Goal: Task Accomplishment & Management: Use online tool/utility

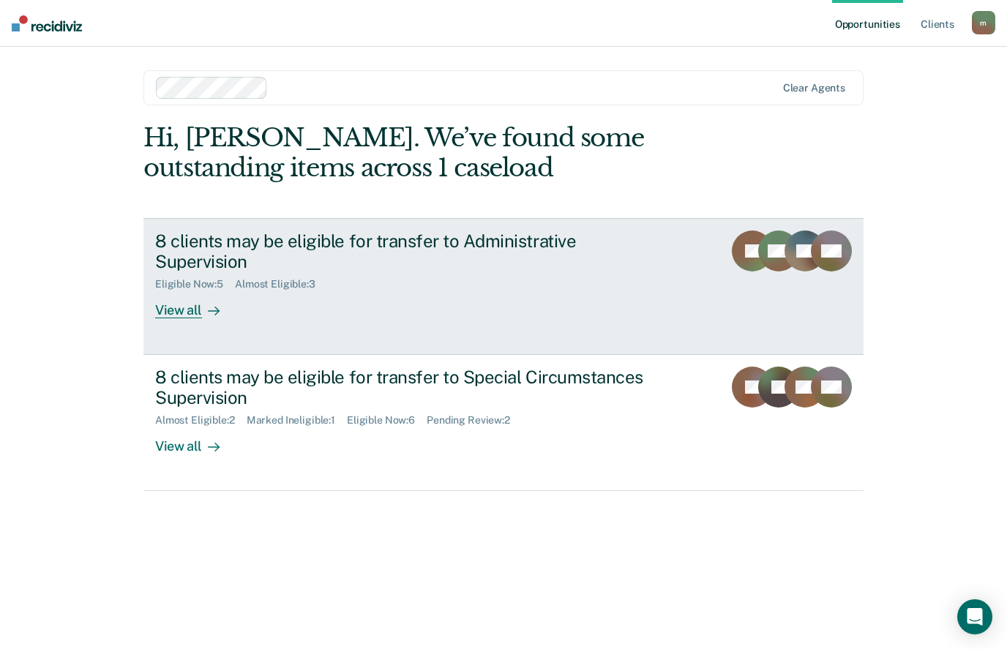
click at [205, 312] on div at bounding box center [211, 310] width 18 height 17
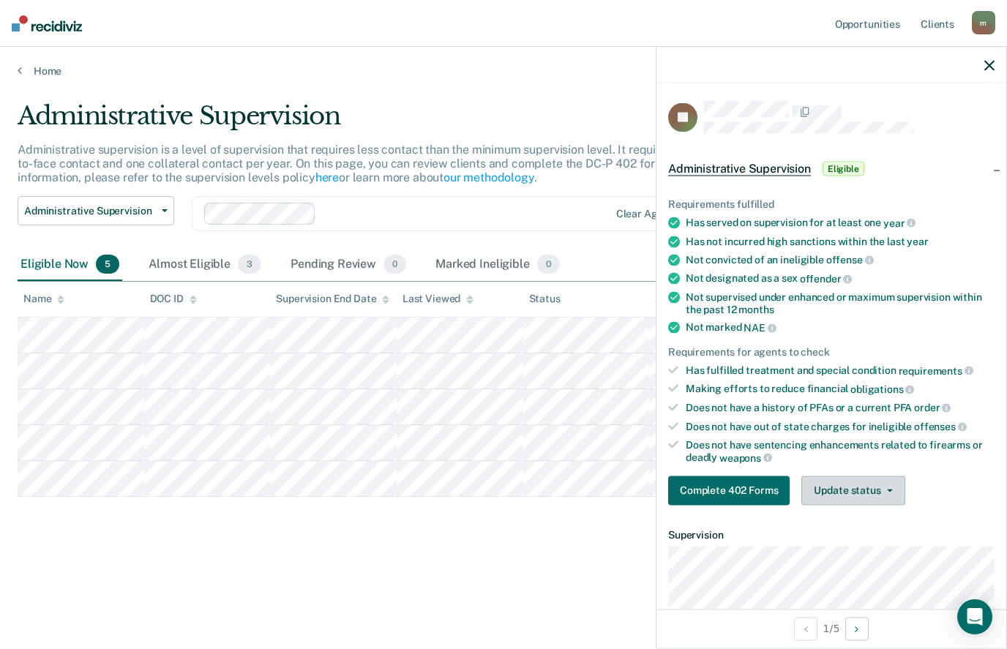
click at [840, 490] on button "Update status" at bounding box center [852, 490] width 103 height 29
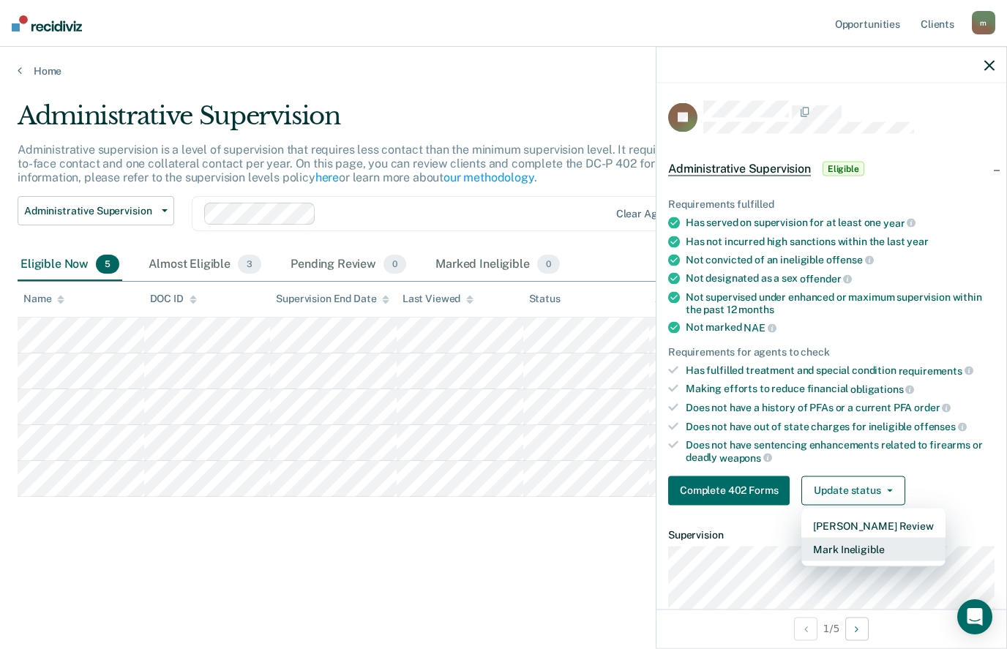
click at [870, 547] on button "Mark Ineligible" at bounding box center [872, 548] width 143 height 23
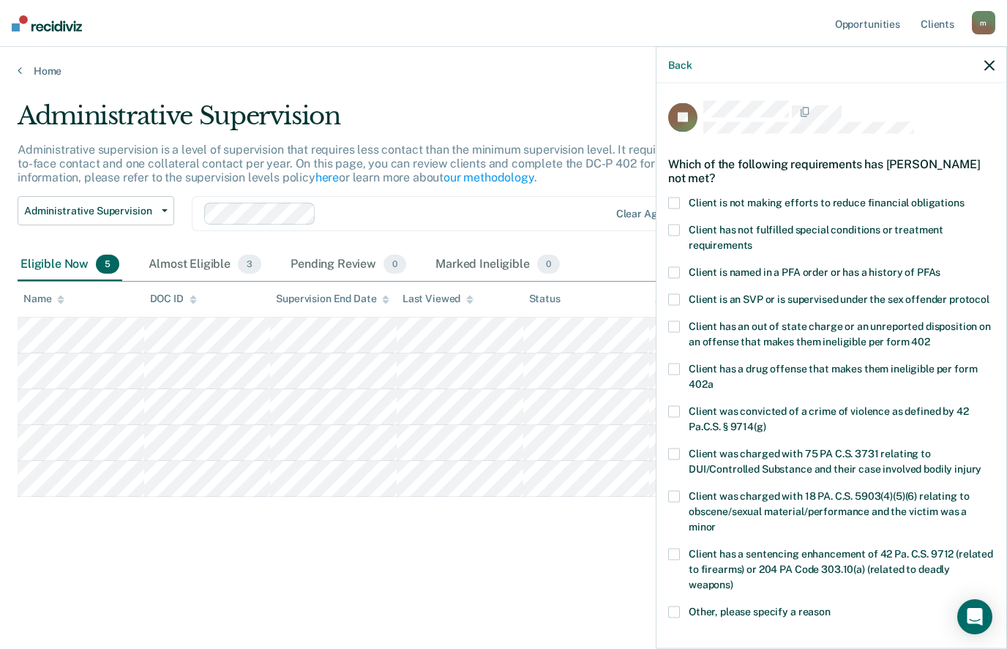
click at [675, 197] on span at bounding box center [674, 203] width 12 height 12
click at [964, 197] on input "Client is not making efforts to reduce financial obligations" at bounding box center [964, 197] width 0 height 0
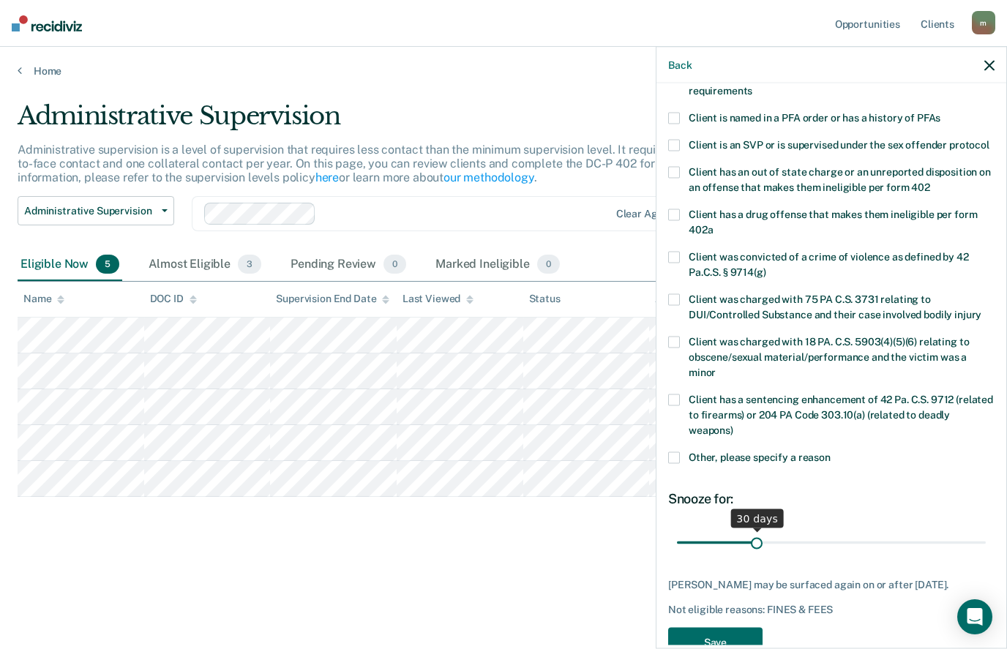
scroll to position [152, 0]
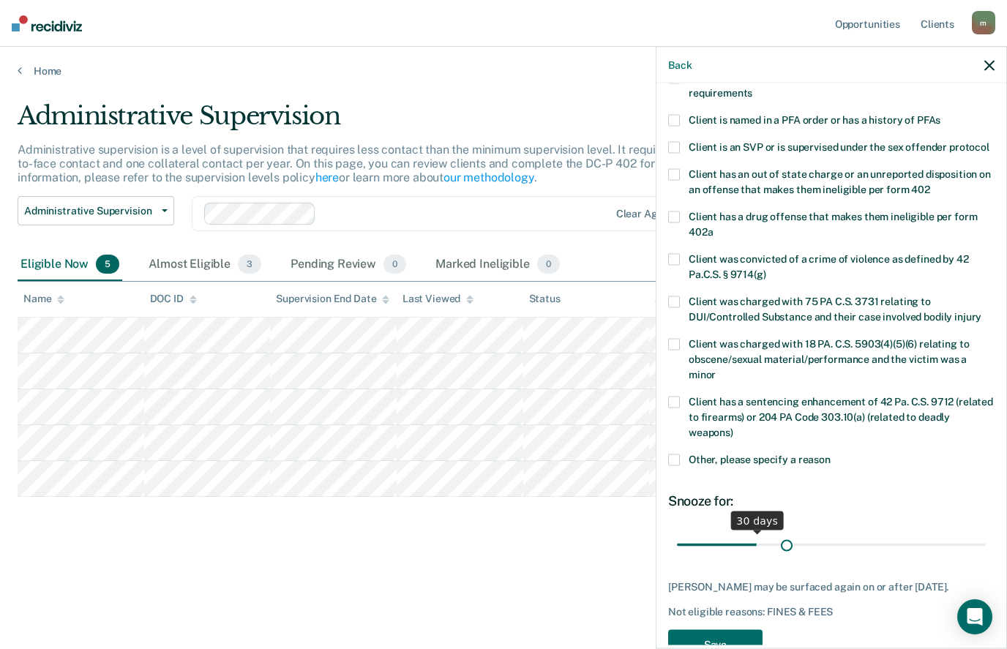
click at [786, 532] on input "range" at bounding box center [831, 545] width 309 height 26
type input "49"
click at [806, 532] on input "range" at bounding box center [831, 545] width 309 height 26
click at [721, 629] on button "Save" at bounding box center [715, 644] width 94 height 30
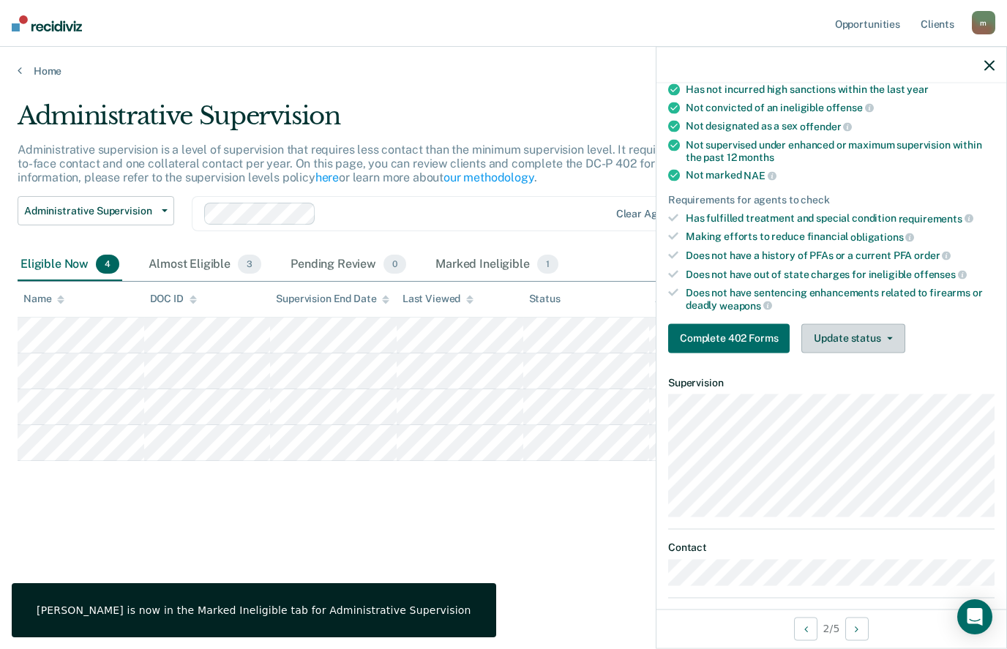
click at [876, 328] on button "Update status" at bounding box center [852, 337] width 103 height 29
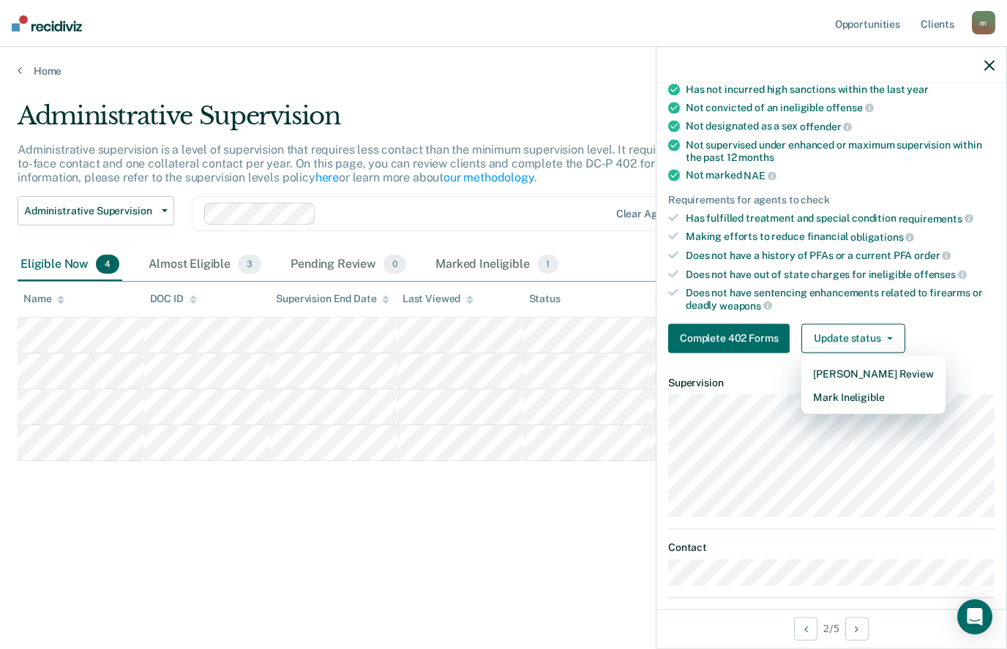
click at [920, 547] on dl "Contact" at bounding box center [831, 564] width 326 height 45
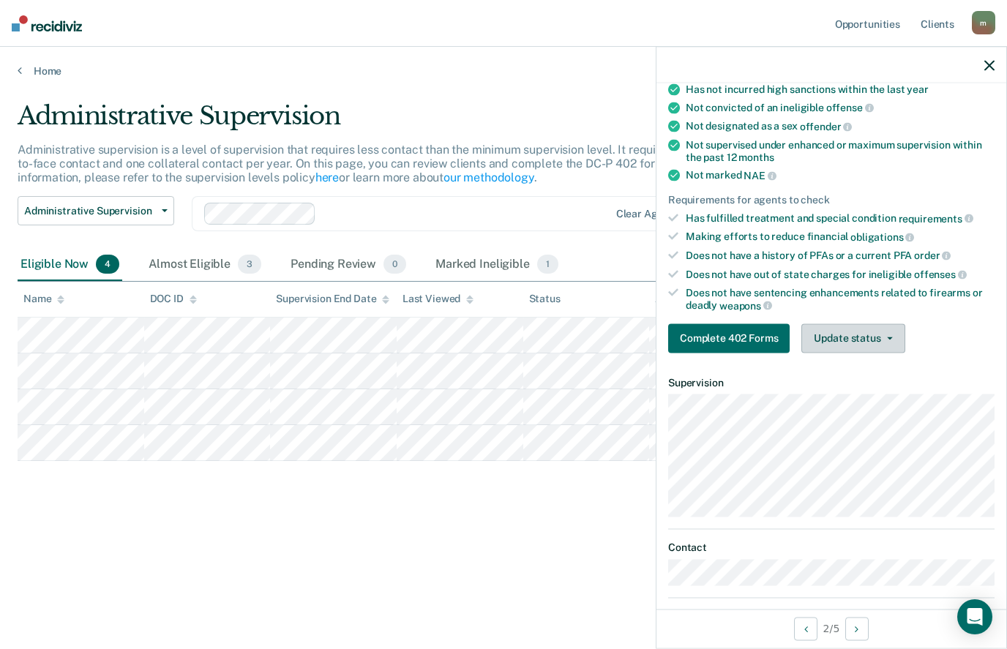
click at [867, 327] on button "Update status" at bounding box center [852, 337] width 103 height 29
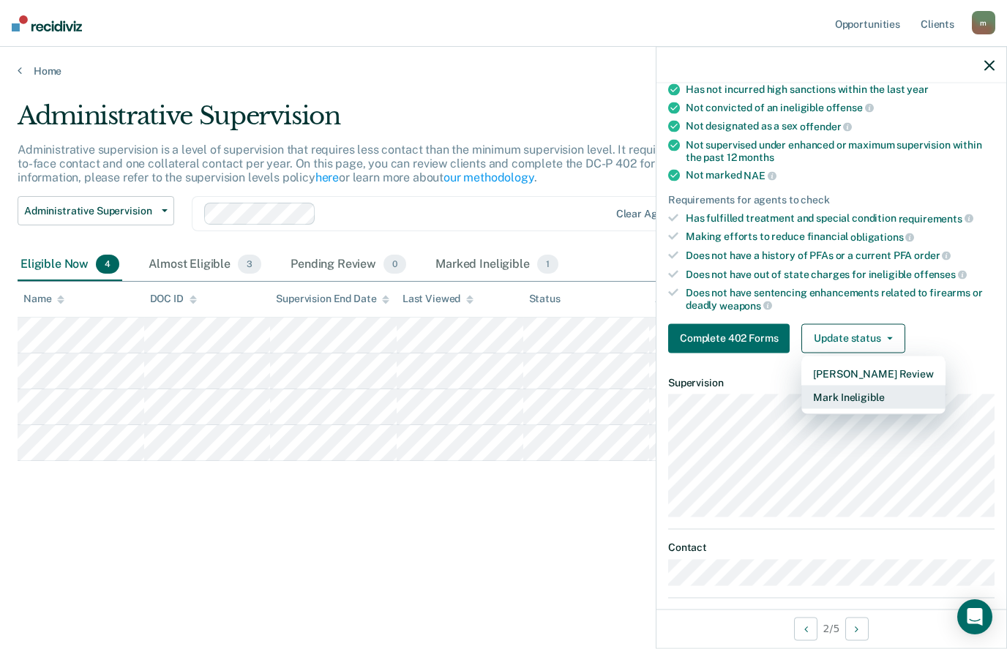
click at [860, 391] on button "Mark Ineligible" at bounding box center [872, 396] width 143 height 23
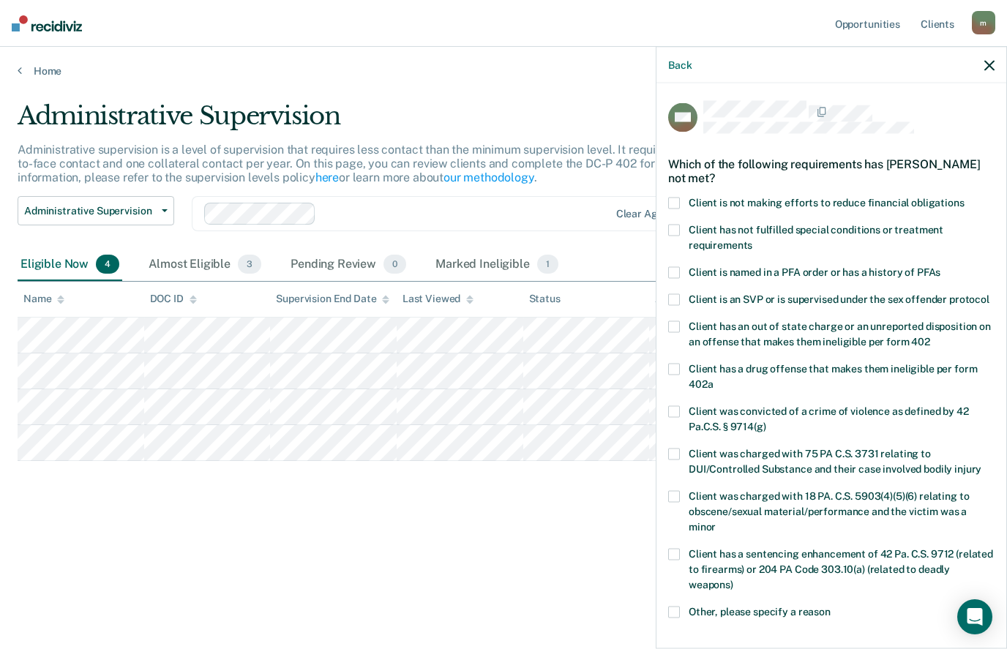
scroll to position [0, 0]
click at [678, 197] on span at bounding box center [674, 203] width 12 height 12
click at [964, 197] on input "Client is not making efforts to reduce financial obligations" at bounding box center [964, 197] width 0 height 0
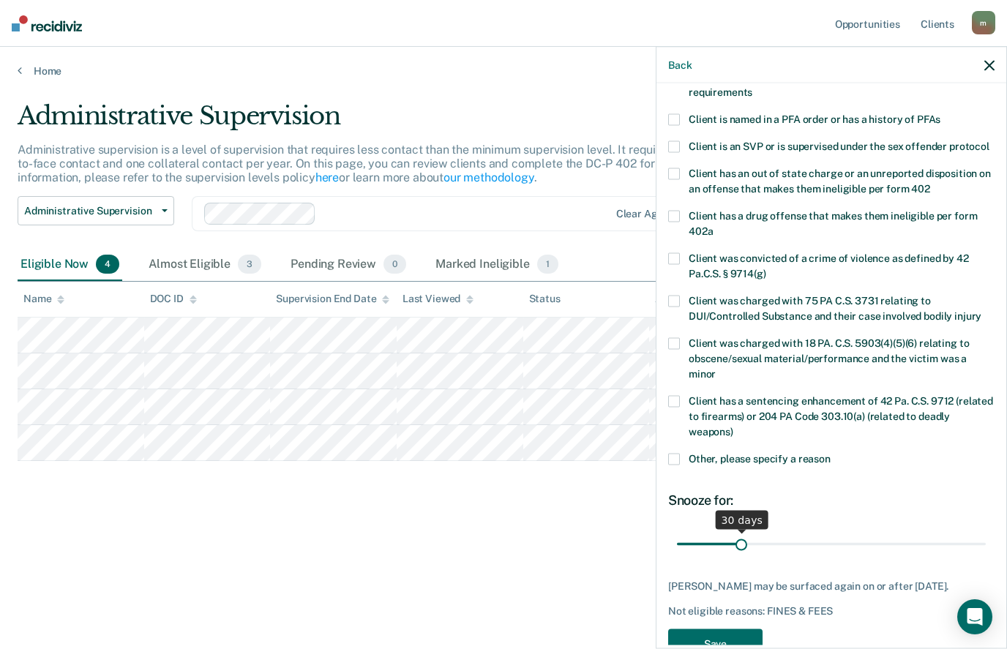
scroll to position [152, 0]
type input "45"
click at [771, 532] on input "range" at bounding box center [831, 545] width 309 height 26
click at [741, 636] on button "Save" at bounding box center [715, 644] width 94 height 30
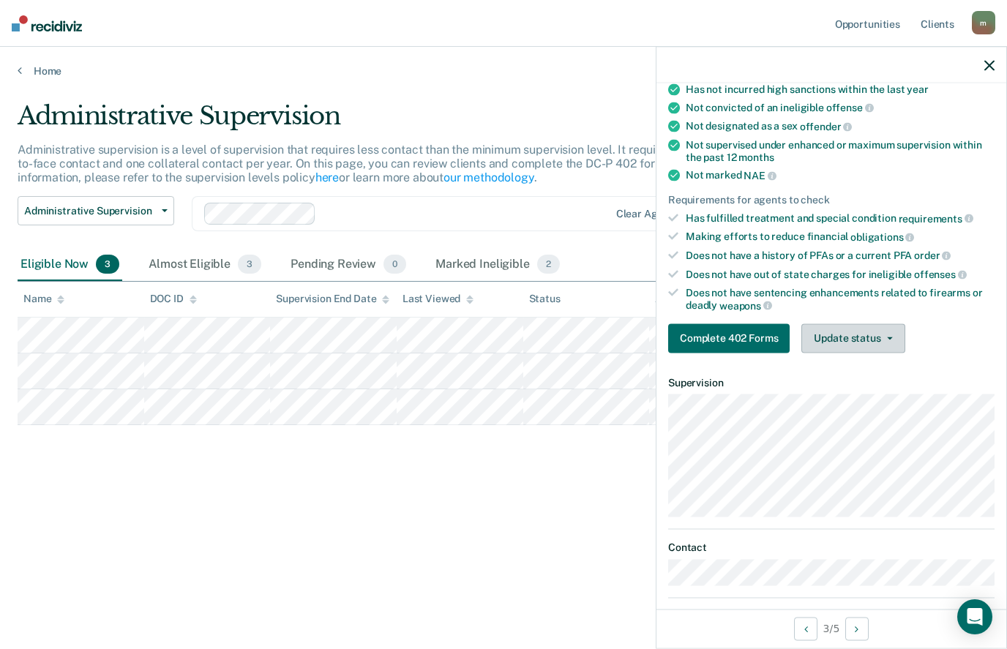
click at [872, 326] on button "Update status" at bounding box center [852, 337] width 103 height 29
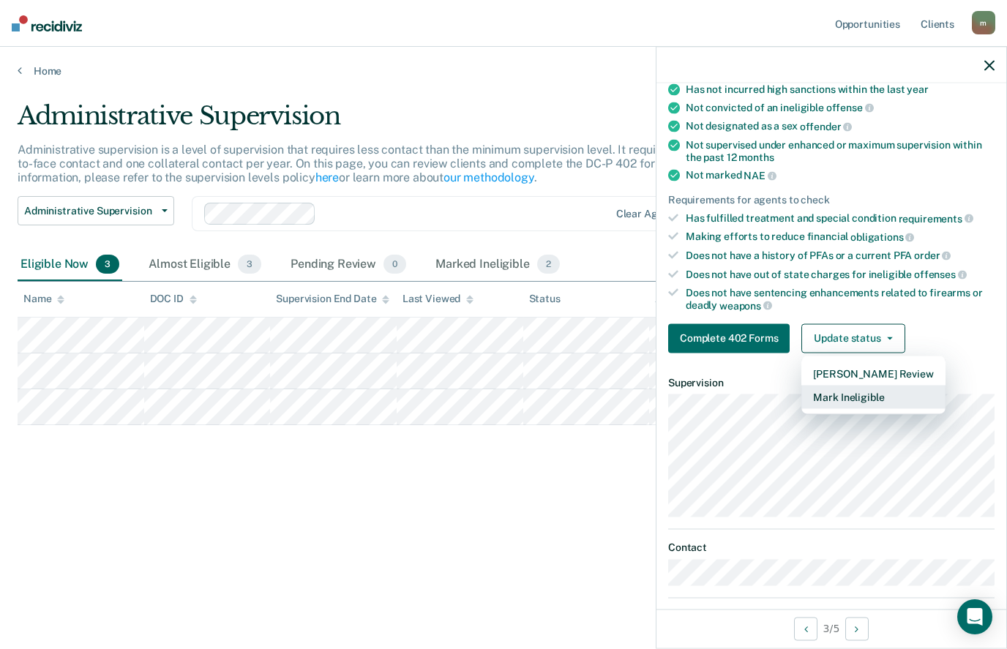
click at [865, 396] on button "Mark Ineligible" at bounding box center [872, 396] width 143 height 23
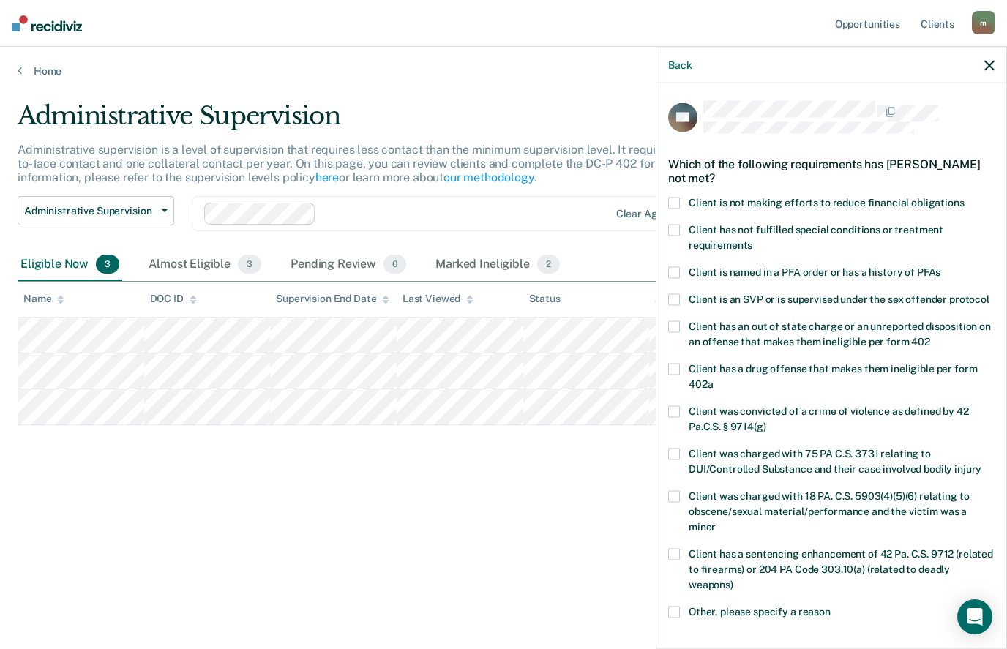
scroll to position [0, 0]
click at [675, 202] on span at bounding box center [674, 203] width 12 height 12
click at [964, 197] on input "Client is not making efforts to reduce financial obligations" at bounding box center [964, 197] width 0 height 0
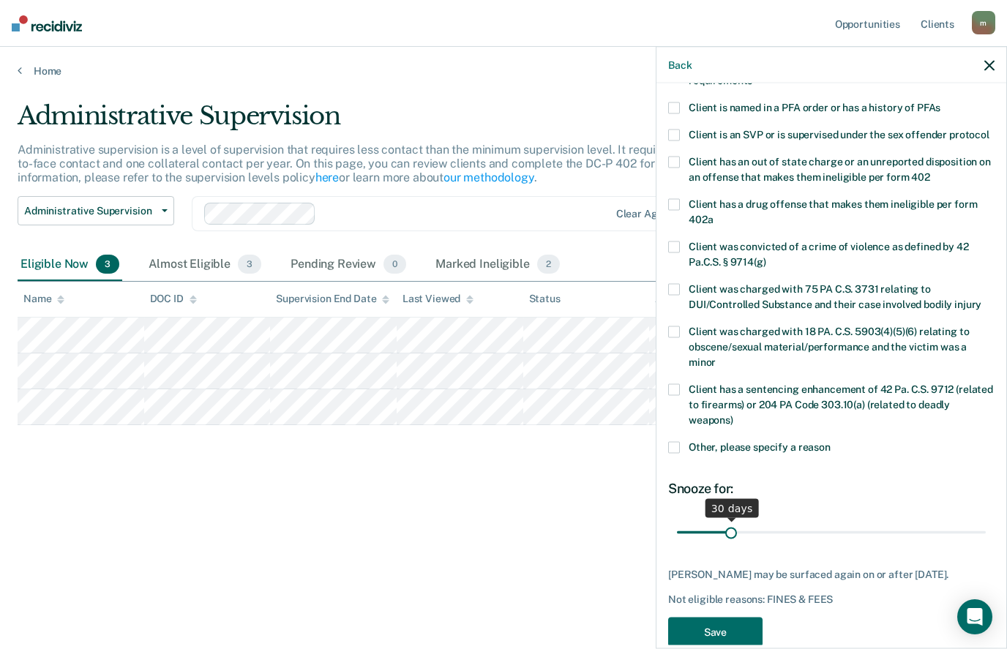
scroll to position [164, 0]
click at [795, 520] on input "range" at bounding box center [831, 533] width 309 height 26
type input "58"
click at [778, 520] on input "range" at bounding box center [831, 533] width 309 height 26
click at [724, 618] on button "Save" at bounding box center [715, 633] width 94 height 30
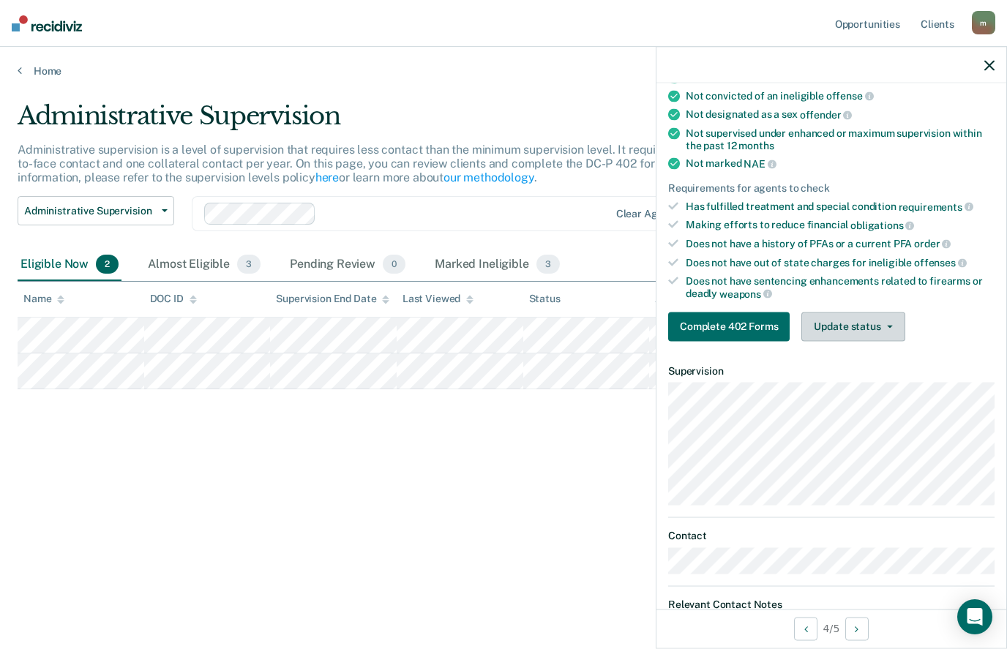
click at [842, 312] on button "Update status" at bounding box center [852, 326] width 103 height 29
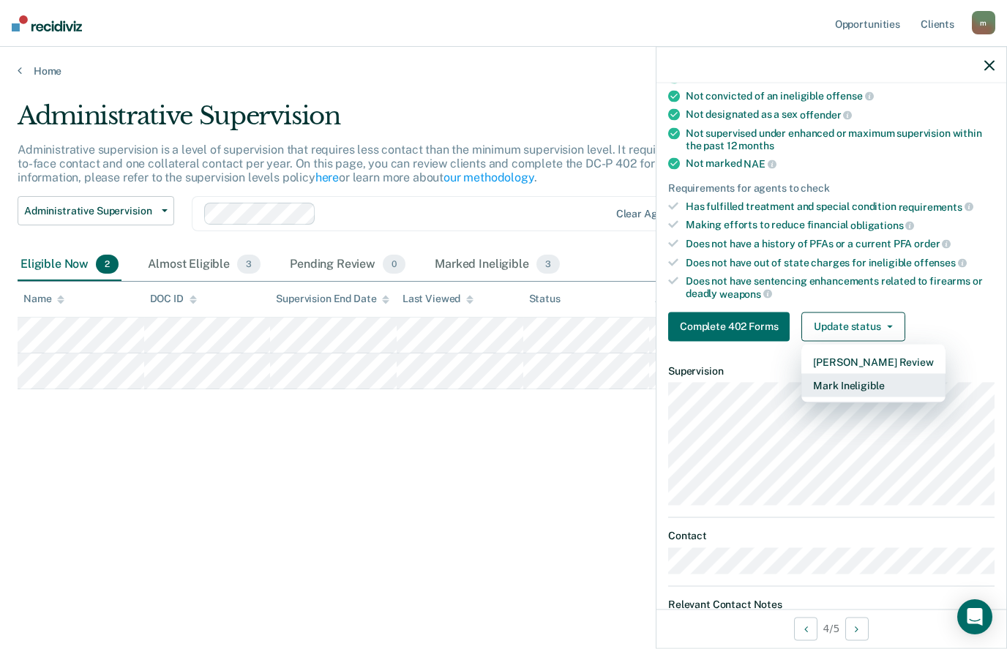
click at [890, 377] on button "Mark Ineligible" at bounding box center [872, 384] width 143 height 23
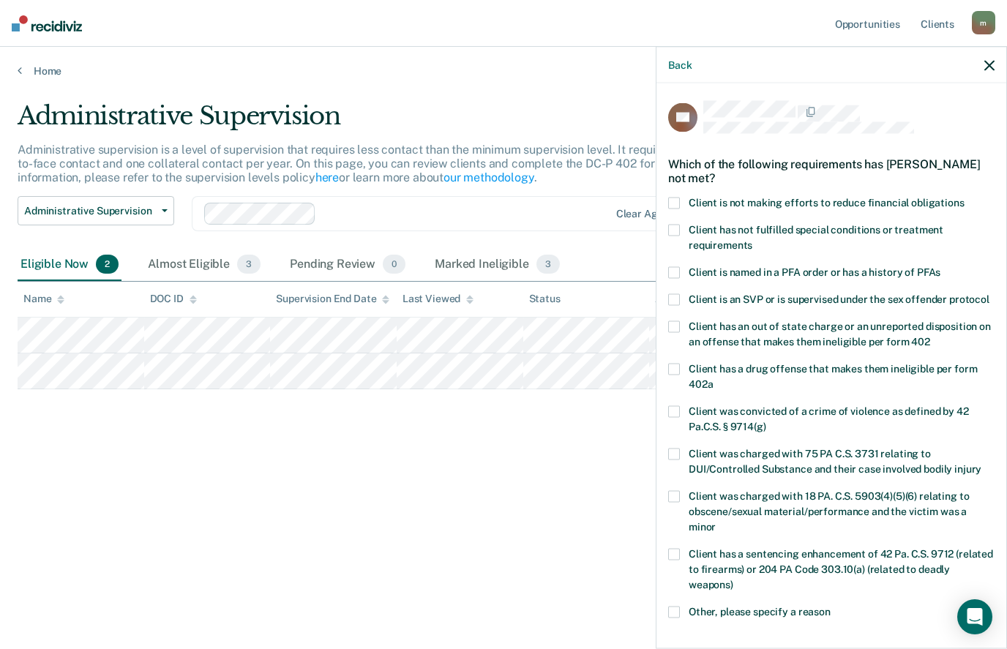
scroll to position [0, 0]
click at [676, 198] on span at bounding box center [674, 203] width 12 height 12
click at [964, 197] on input "Client is not making efforts to reduce financial obligations" at bounding box center [964, 197] width 0 height 0
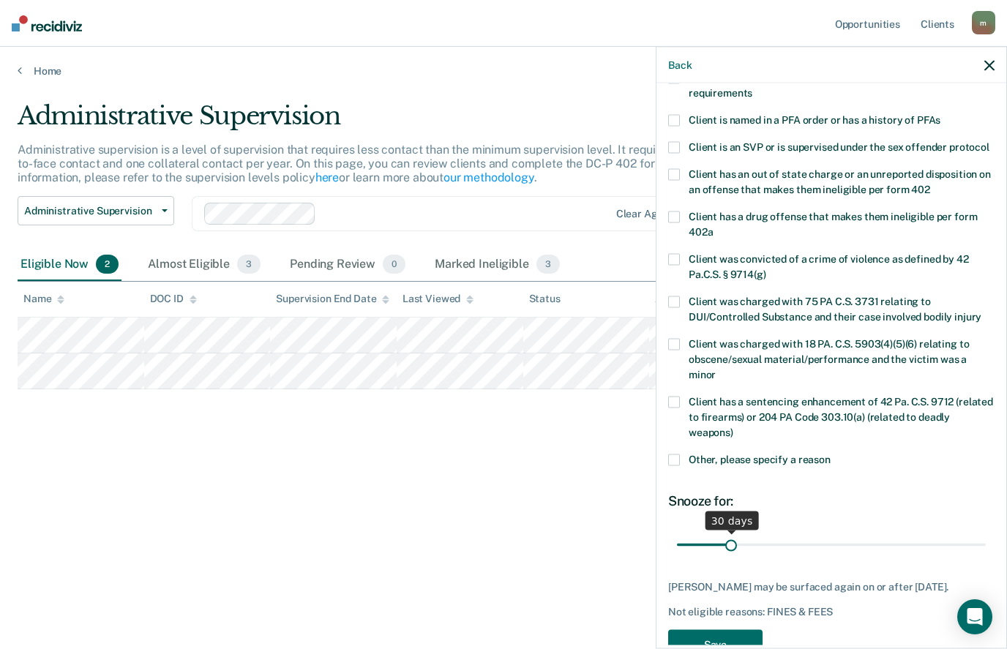
scroll to position [152, 0]
click at [719, 631] on button "Save" at bounding box center [715, 644] width 94 height 30
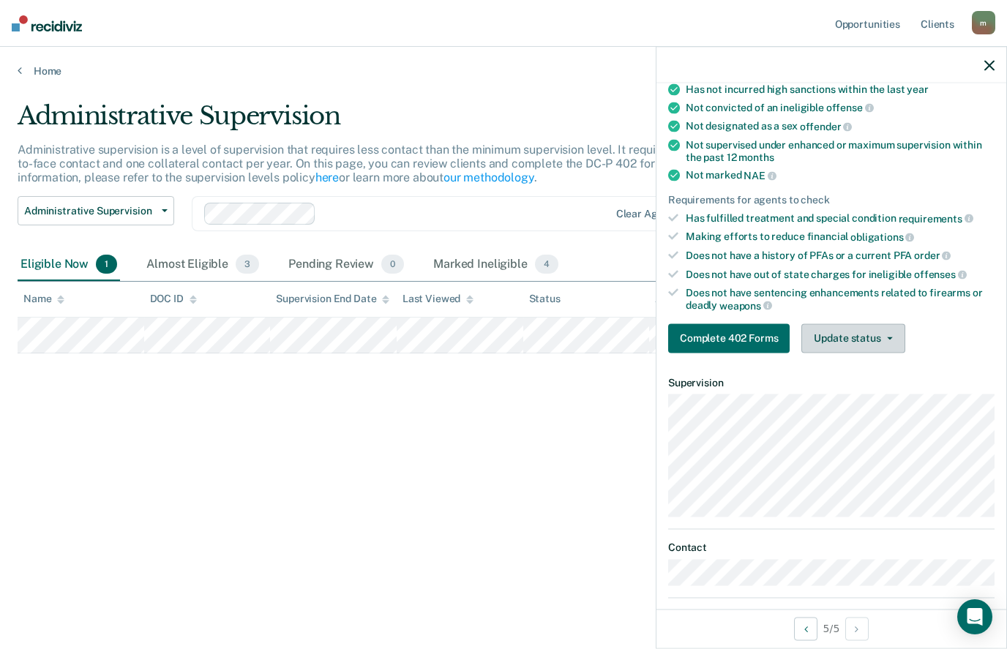
click at [874, 331] on button "Update status" at bounding box center [852, 337] width 103 height 29
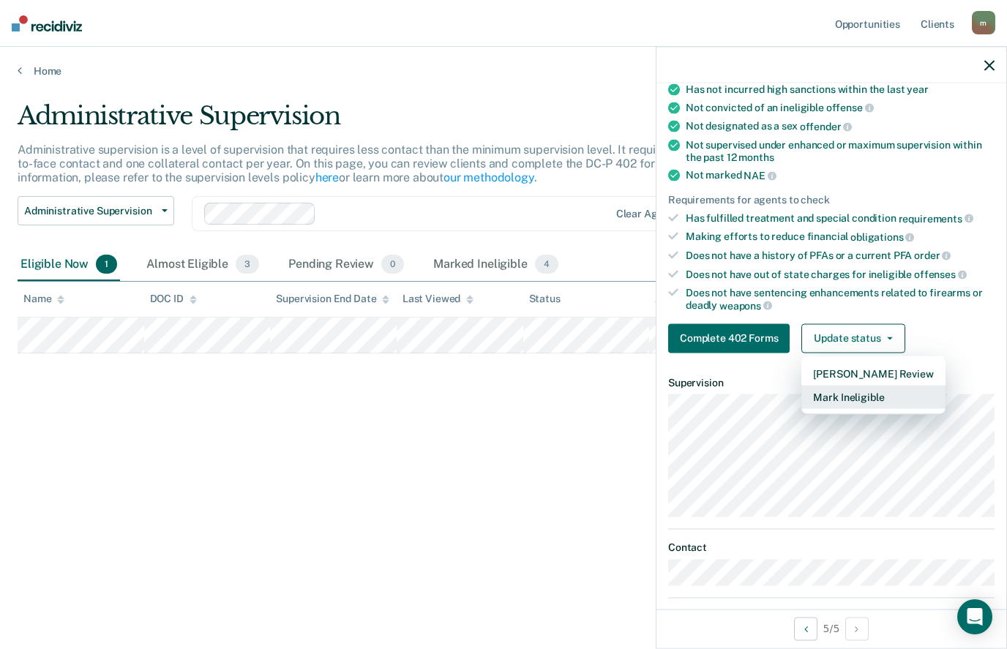
click at [854, 386] on button "Mark Ineligible" at bounding box center [872, 396] width 143 height 23
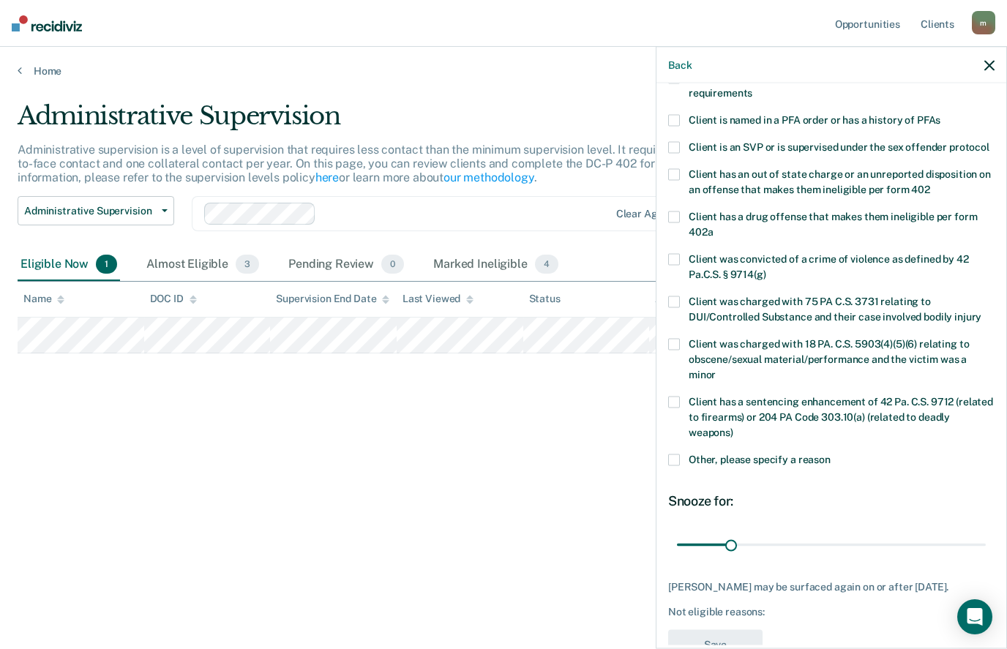
click at [766, 269] on input "Client was convicted of a crime of violence as defined by 42 Pa.C.S. § 9714(g)" at bounding box center [766, 269] width 0 height 0
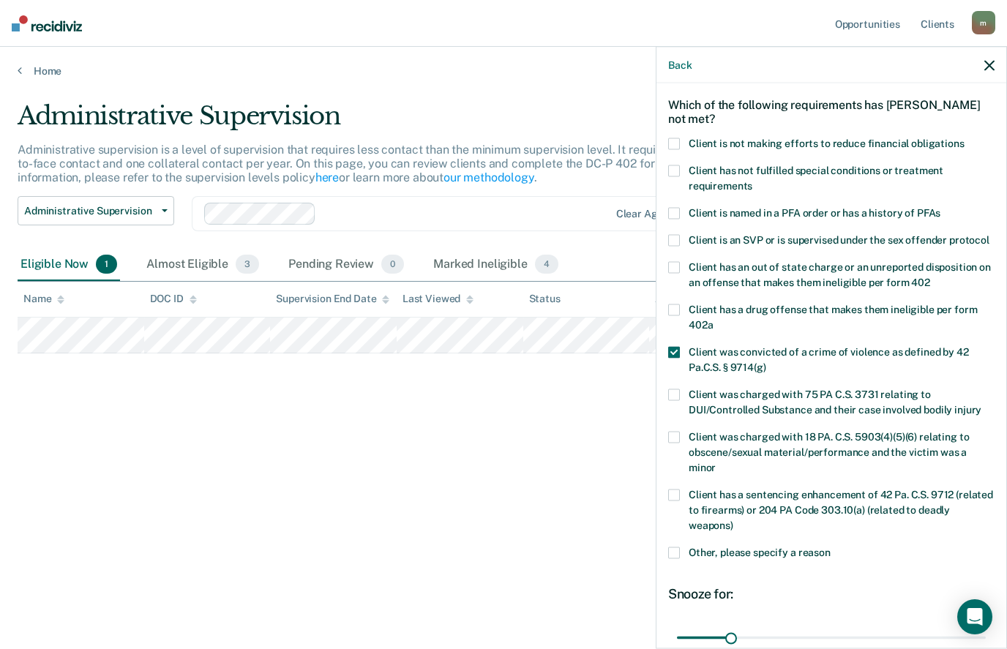
scroll to position [3, 0]
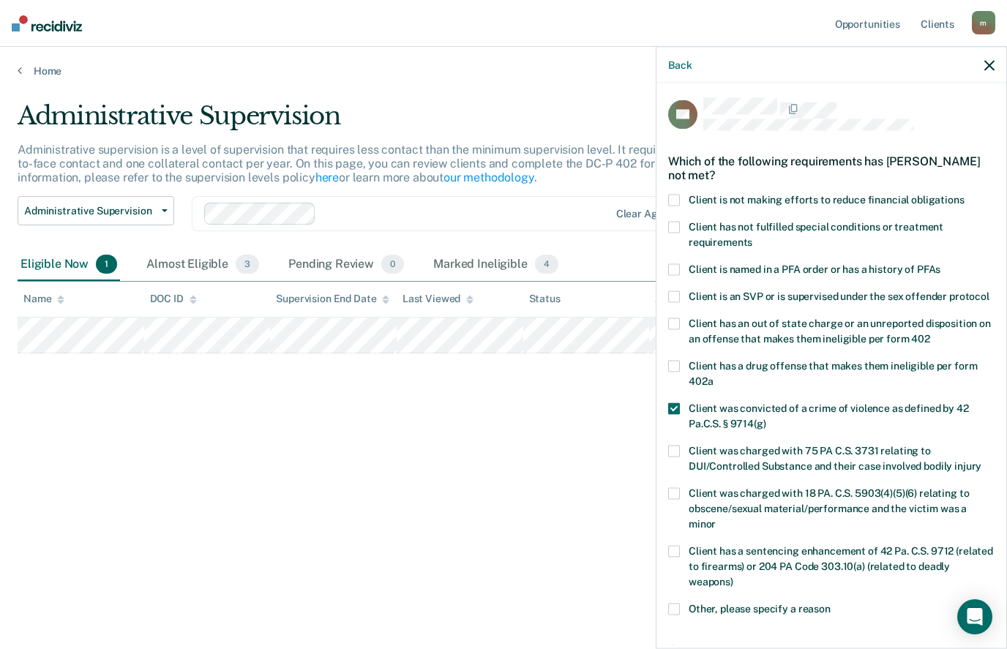
click at [678, 195] on span at bounding box center [674, 200] width 12 height 12
click at [964, 194] on input "Client is not making efforts to reduce financial obligations" at bounding box center [964, 194] width 0 height 0
click at [674, 403] on span at bounding box center [674, 408] width 12 height 12
click at [766, 418] on input "Client was convicted of a crime of violence as defined by 42 Pa.C.S. § 9714(g)" at bounding box center [766, 418] width 0 height 0
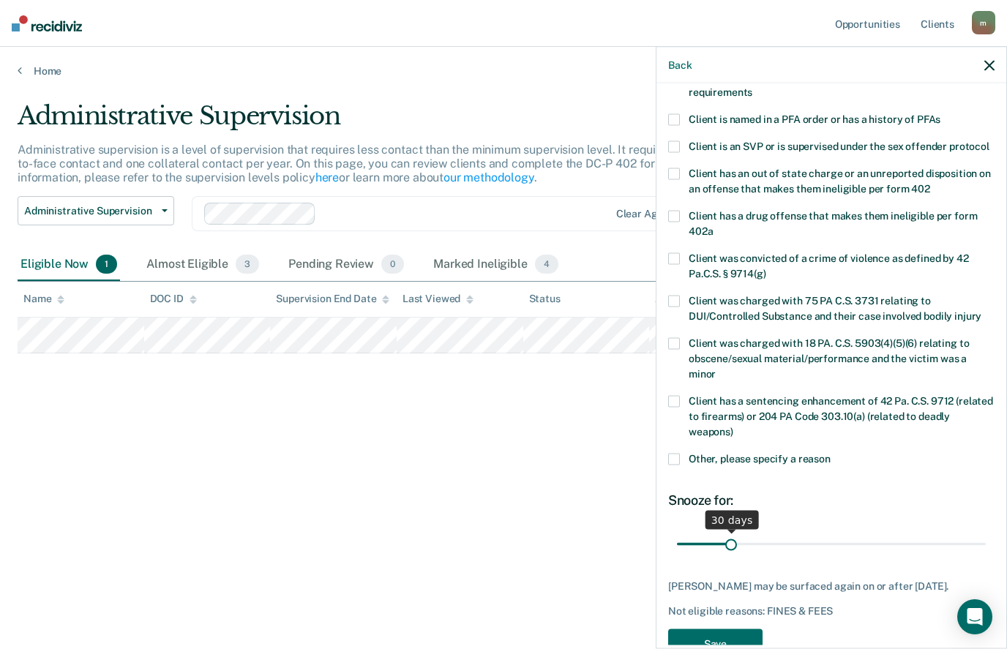
scroll to position [152, 0]
click at [717, 629] on button "Save" at bounding box center [715, 644] width 94 height 30
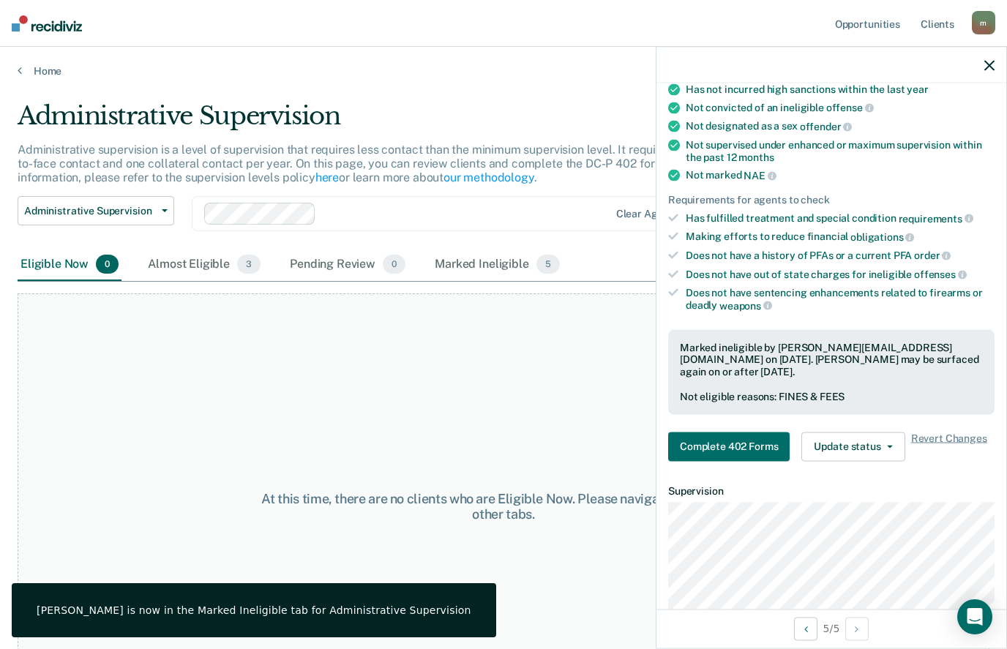
click at [986, 62] on icon "button" at bounding box center [989, 65] width 10 height 10
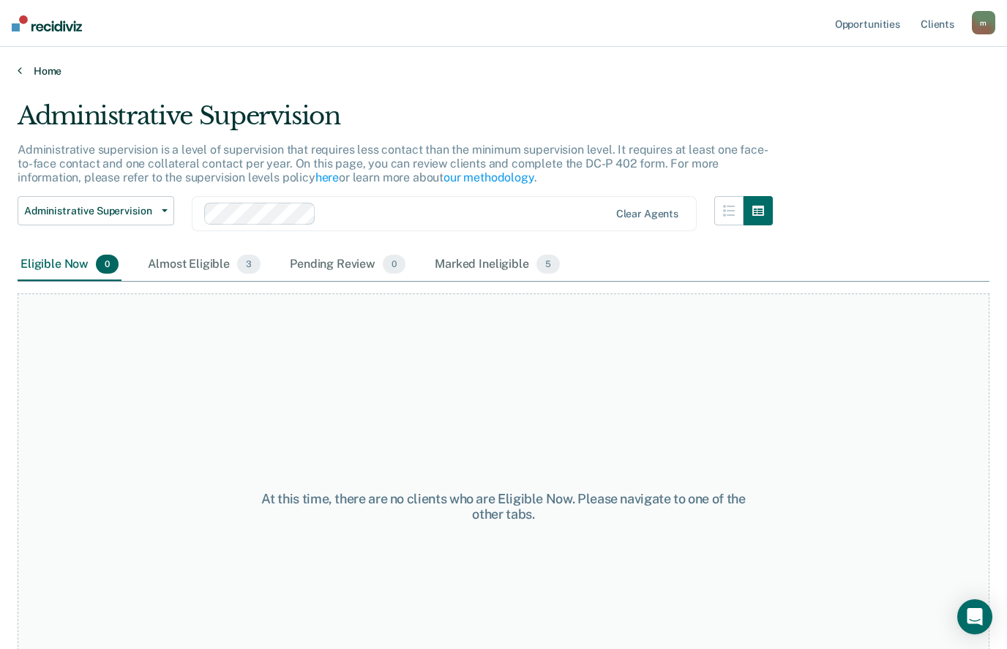
click at [48, 69] on link "Home" at bounding box center [504, 70] width 972 height 13
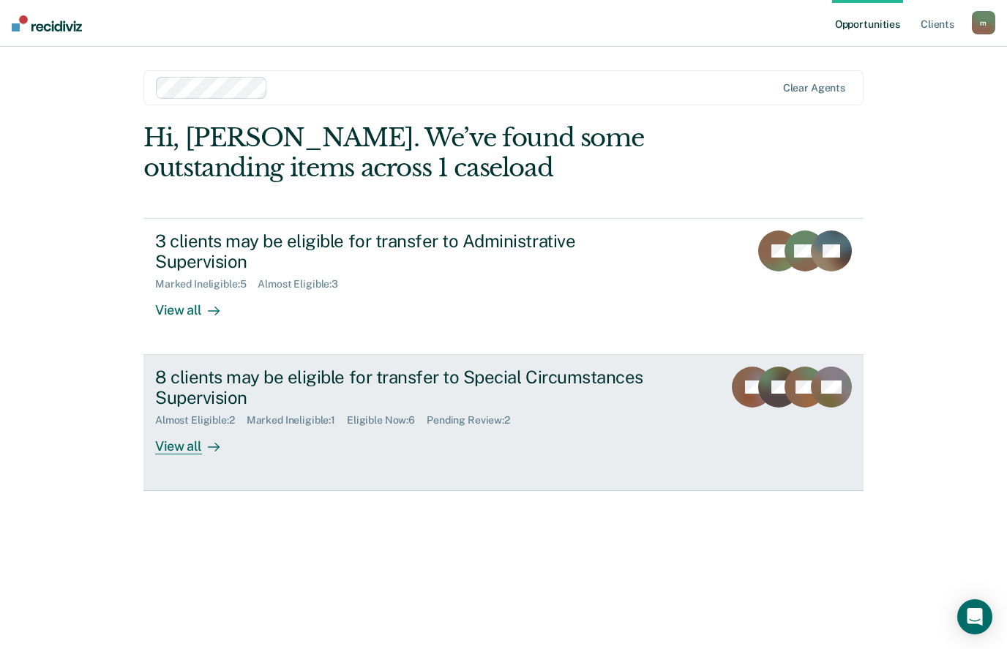
click at [400, 408] on div "Almost Eligible : 2 Marked Ineligible : 1 Eligible Now : 6 Pending Review : 2" at bounding box center [412, 417] width 514 height 18
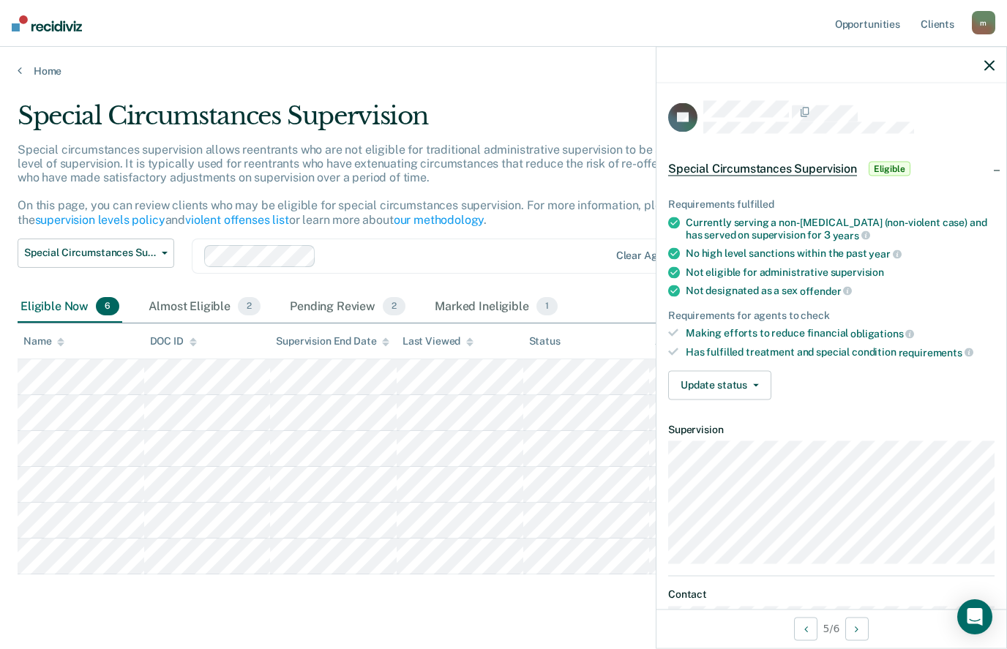
click at [746, 397] on div "Requirements fulfilled Currently serving a non-life sentence (non-violent case)…" at bounding box center [831, 293] width 350 height 236
click at [734, 386] on button "Update status" at bounding box center [719, 384] width 103 height 29
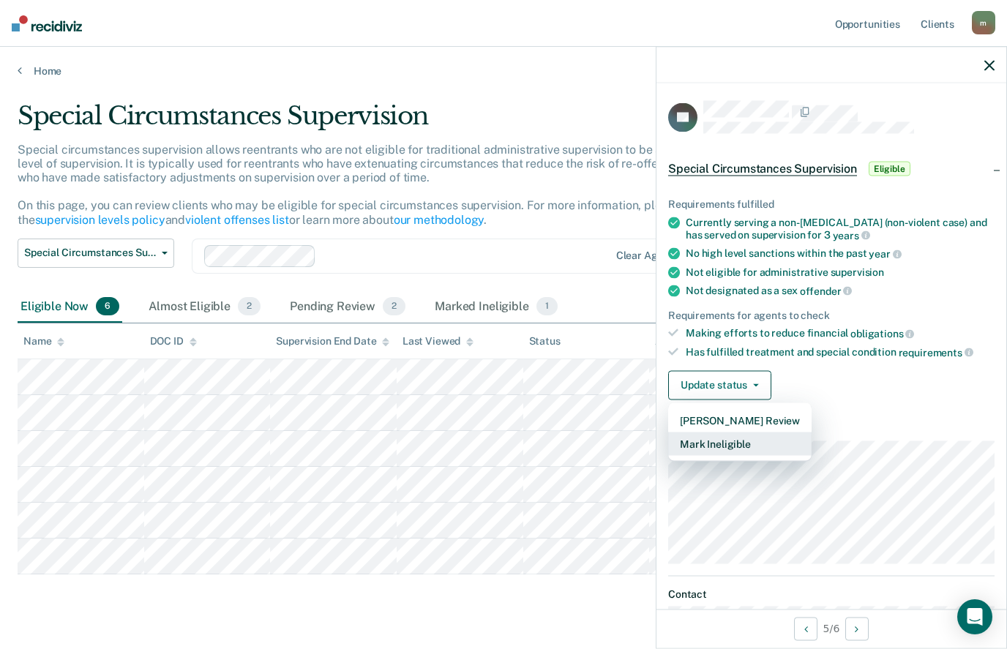
click at [720, 438] on button "Mark Ineligible" at bounding box center [739, 443] width 143 height 23
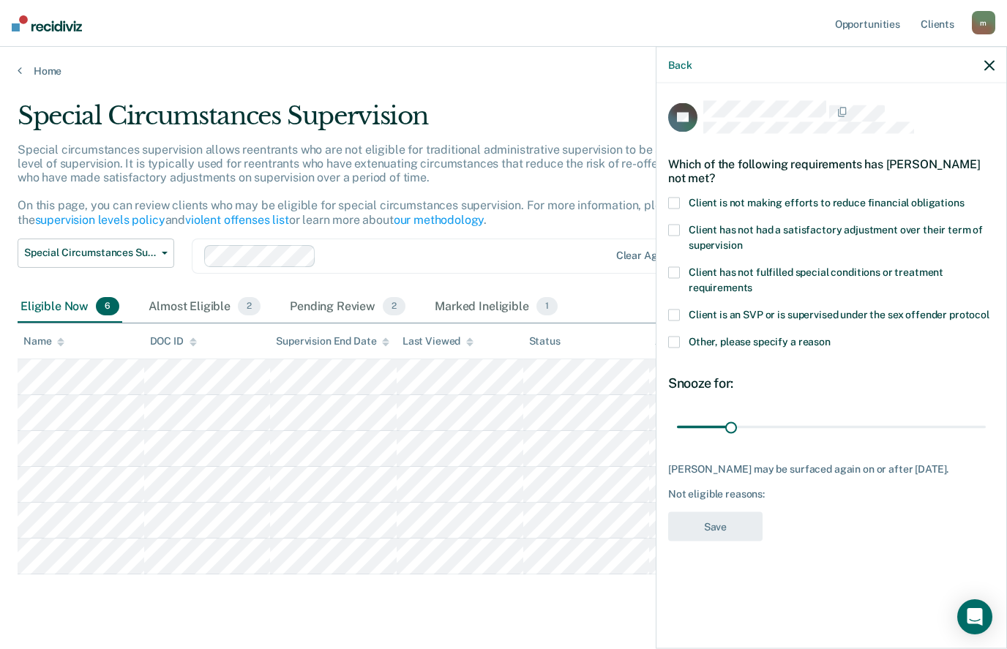
click at [678, 199] on span at bounding box center [674, 203] width 12 height 12
click at [964, 197] on input "Client is not making efforts to reduce financial obligations" at bounding box center [964, 197] width 0 height 0
click at [721, 538] on button "Save" at bounding box center [715, 527] width 94 height 30
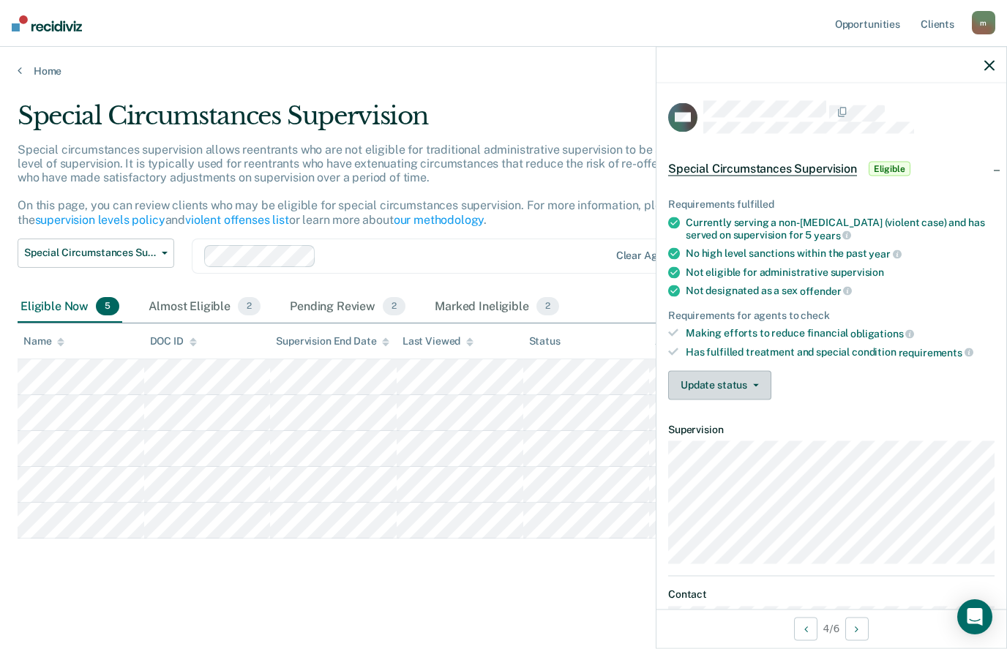
click at [733, 383] on button "Update status" at bounding box center [719, 384] width 103 height 29
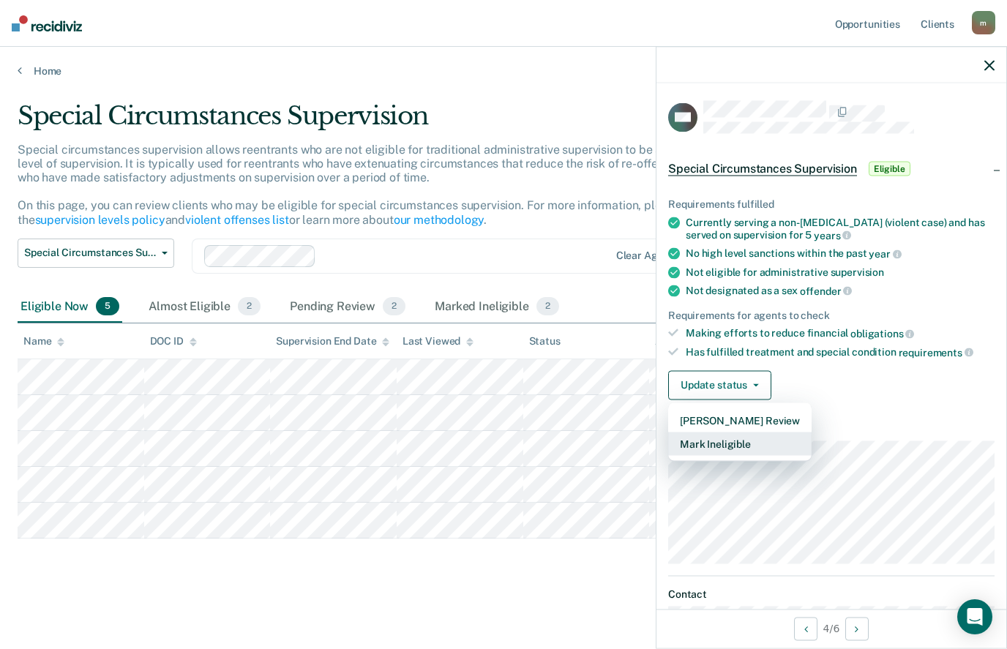
click at [735, 440] on button "Mark Ineligible" at bounding box center [739, 443] width 143 height 23
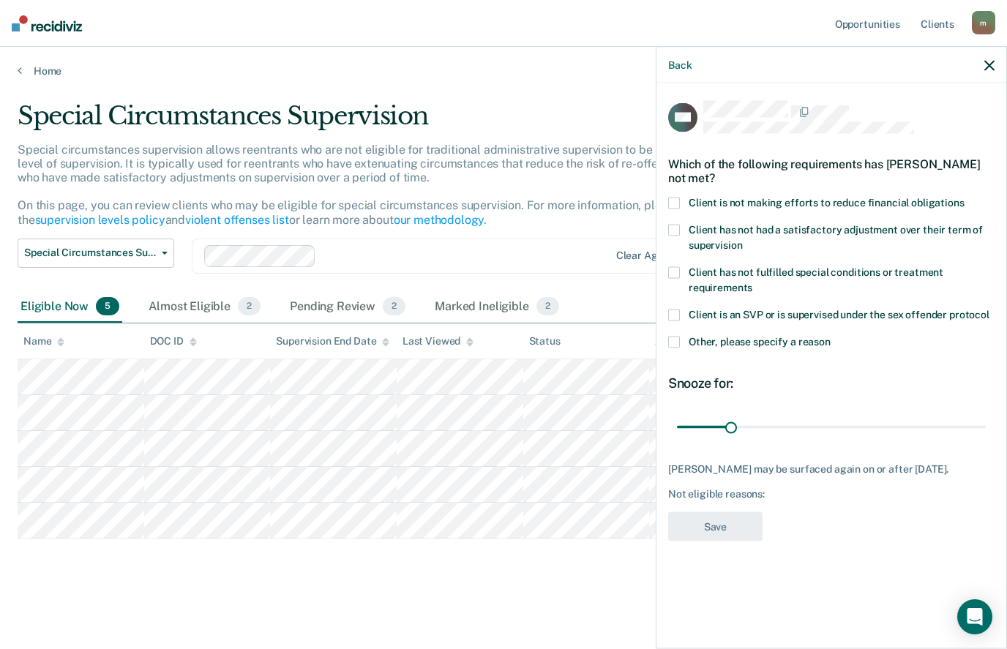
click at [670, 201] on span at bounding box center [674, 203] width 12 height 12
click at [964, 197] on input "Client is not making efforts to reduce financial obligations" at bounding box center [964, 197] width 0 height 0
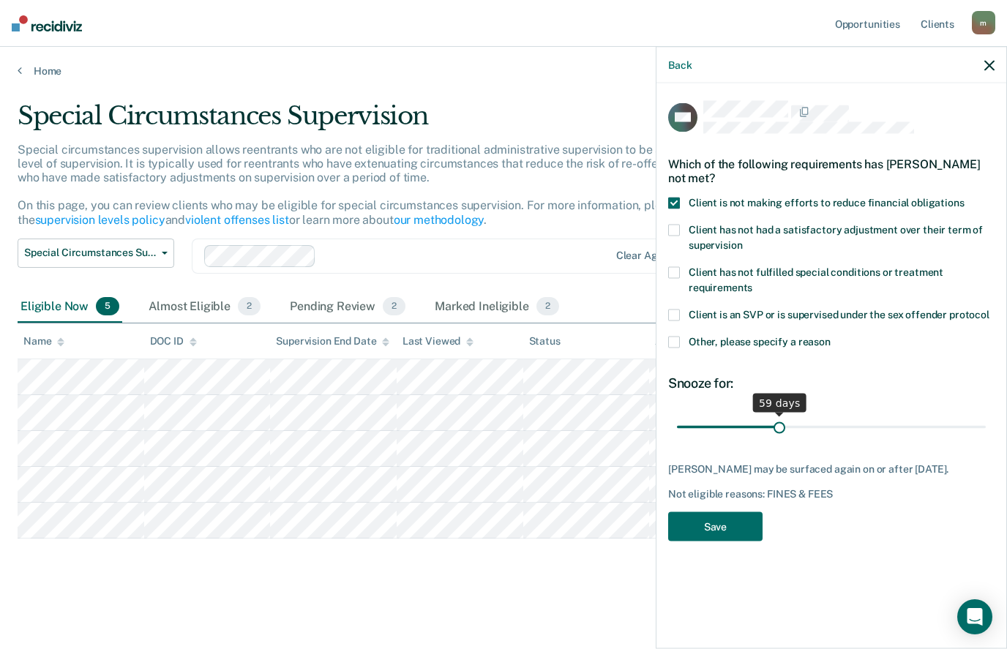
type input "59"
click at [779, 424] on input "range" at bounding box center [831, 427] width 309 height 26
click at [713, 528] on button "Save" at bounding box center [715, 527] width 94 height 30
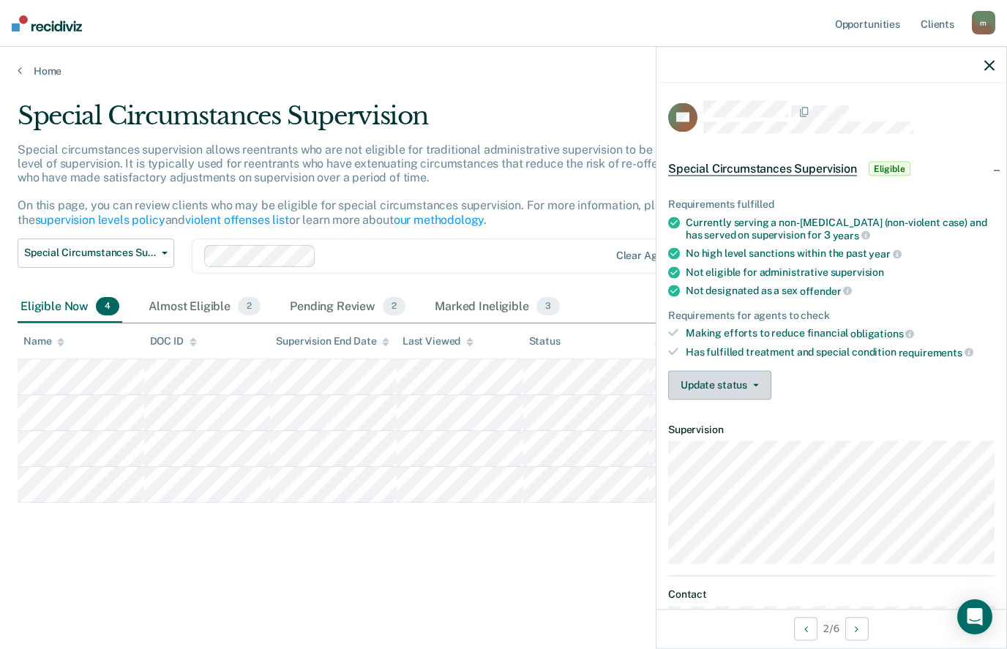
click at [755, 373] on button "Update status" at bounding box center [719, 384] width 103 height 29
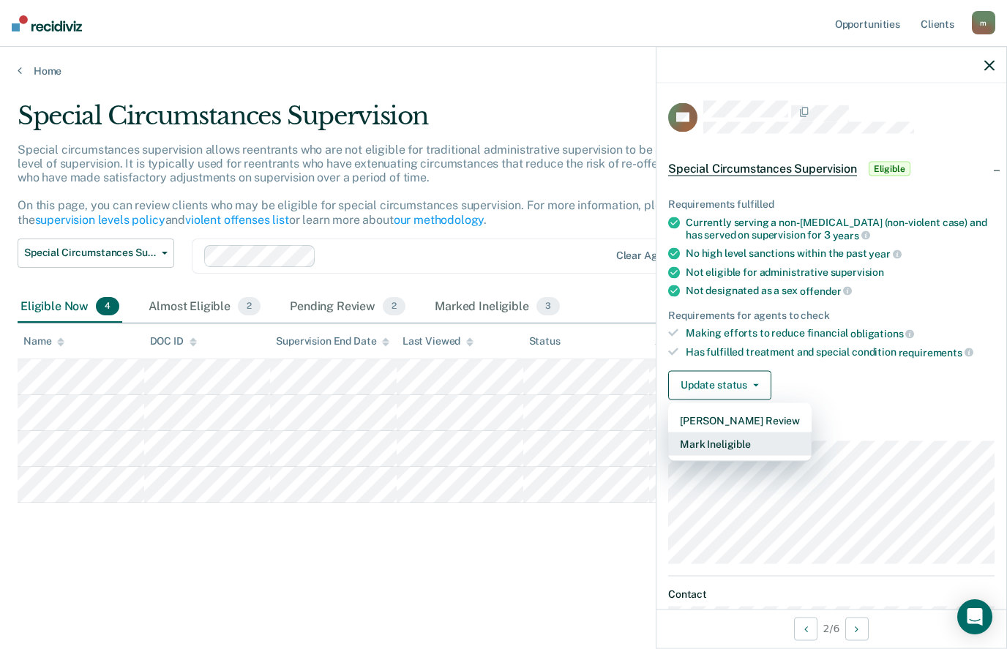
click at [710, 438] on button "Mark Ineligible" at bounding box center [739, 443] width 143 height 23
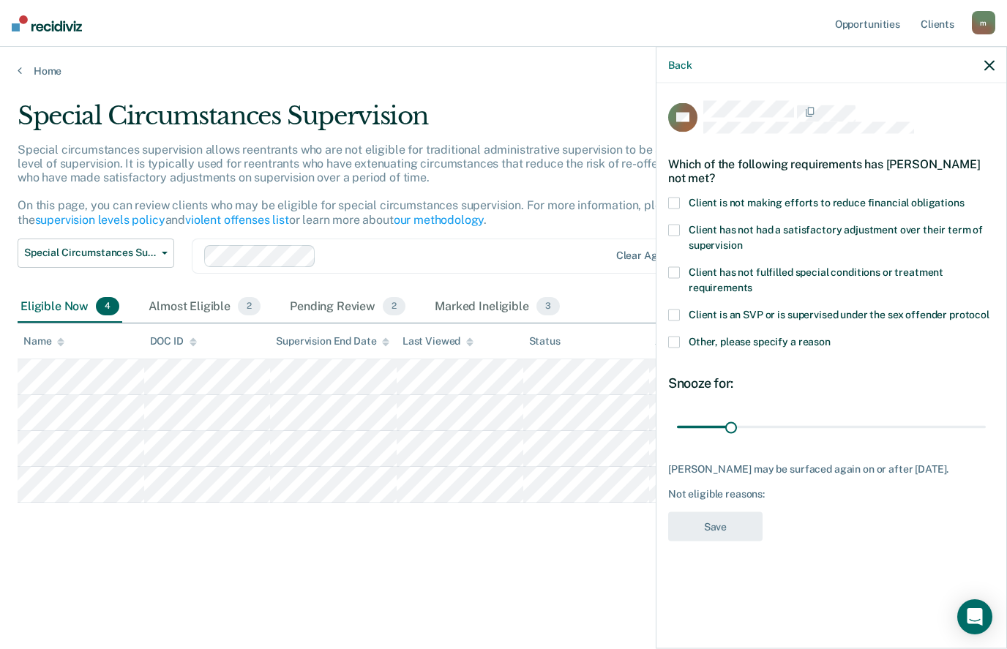
click at [683, 198] on label "Client is not making efforts to reduce financial obligations" at bounding box center [831, 204] width 326 height 15
click at [964, 197] on input "Client is not making efforts to reduce financial obligations" at bounding box center [964, 197] width 0 height 0
click at [730, 520] on button "Save" at bounding box center [715, 527] width 94 height 30
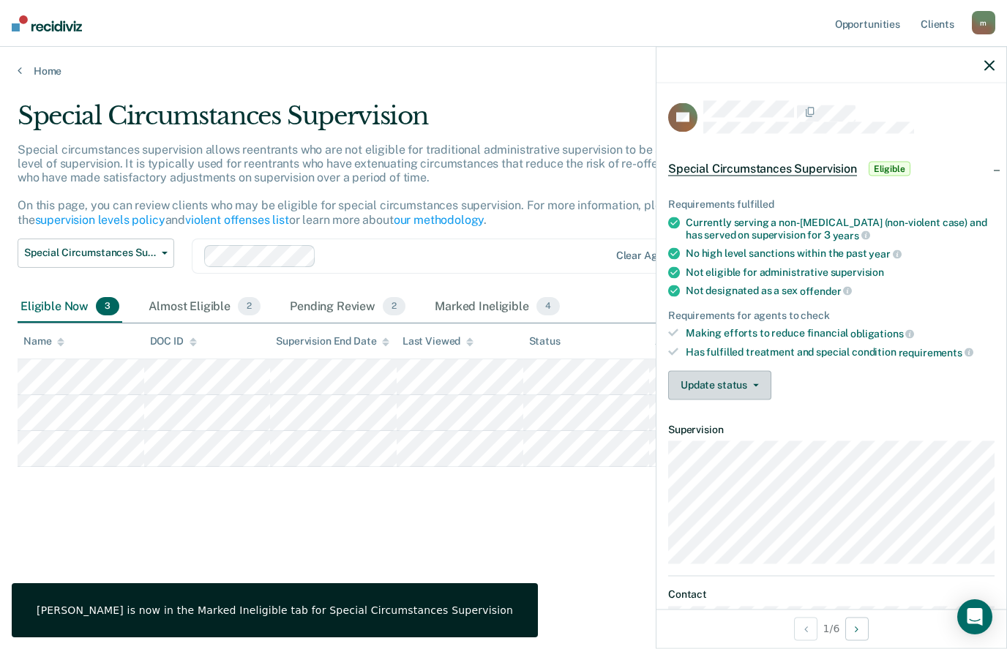
click at [748, 385] on button "Update status" at bounding box center [719, 384] width 103 height 29
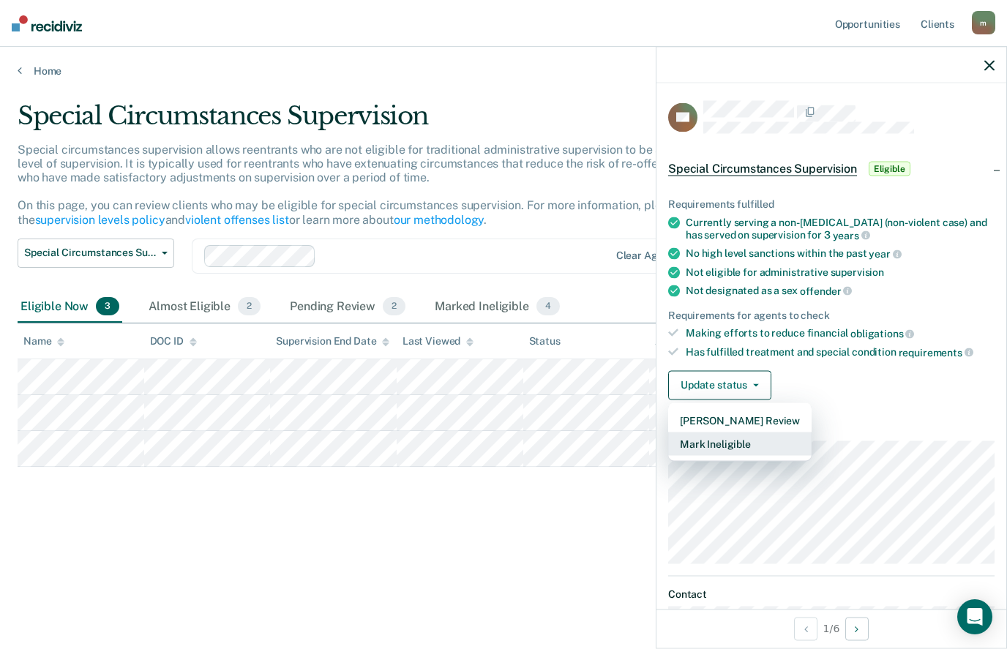
click at [732, 439] on button "Mark Ineligible" at bounding box center [739, 443] width 143 height 23
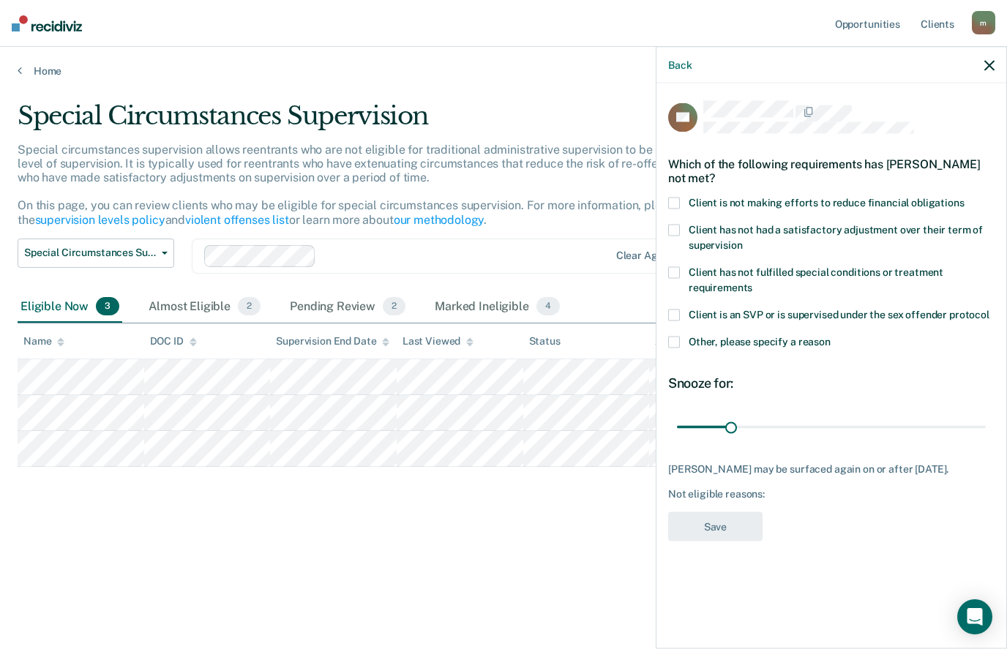
click at [675, 198] on span at bounding box center [674, 203] width 12 height 12
click at [964, 197] on input "Client is not making efforts to reduce financial obligations" at bounding box center [964, 197] width 0 height 0
click at [718, 518] on button "Save" at bounding box center [715, 527] width 94 height 30
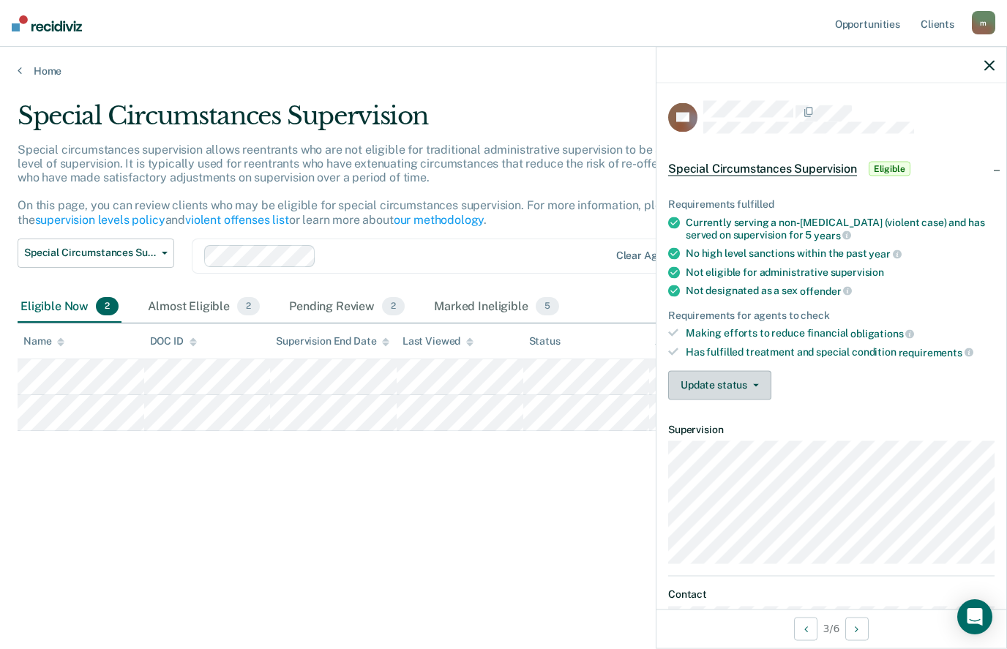
click at [724, 385] on button "Update status" at bounding box center [719, 384] width 103 height 29
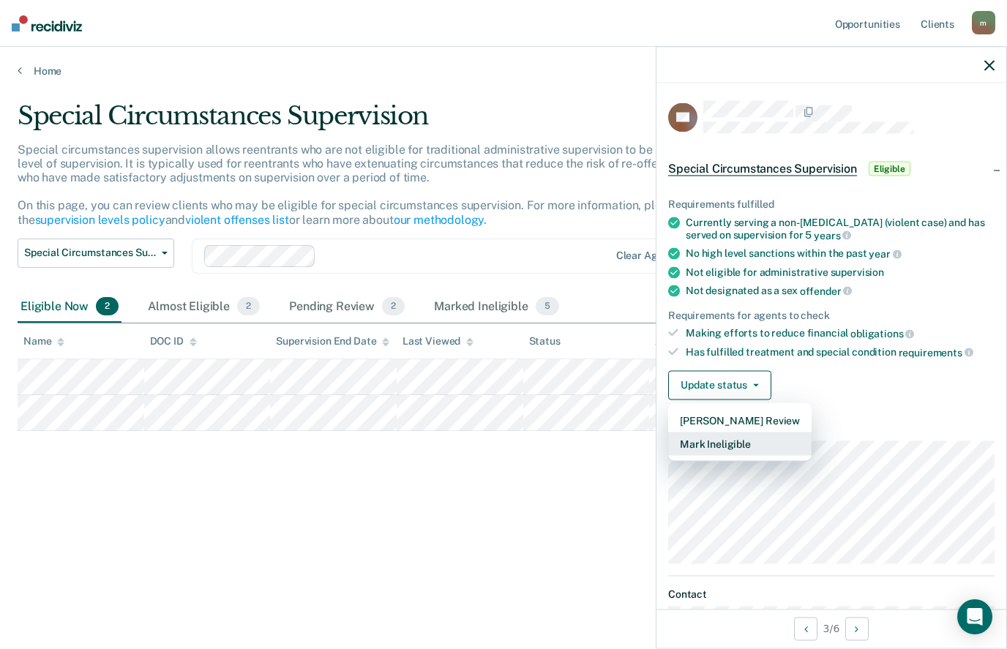
click at [713, 442] on button "Mark Ineligible" at bounding box center [739, 443] width 143 height 23
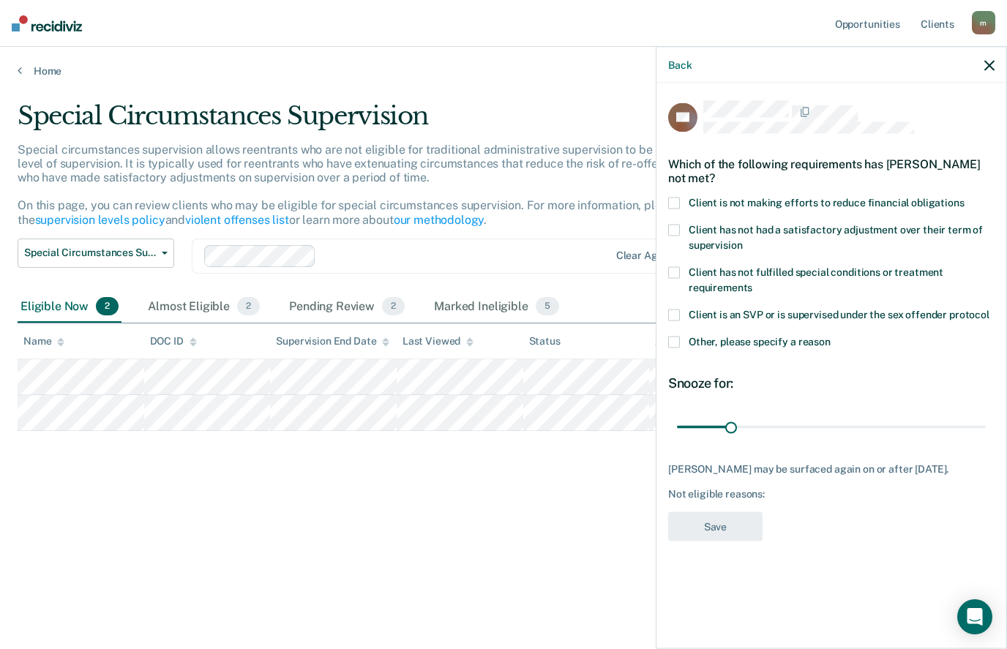
click at [672, 201] on span at bounding box center [674, 203] width 12 height 12
click at [964, 197] on input "Client is not making efforts to reduce financial obligations" at bounding box center [964, 197] width 0 height 0
click at [709, 520] on button "Save" at bounding box center [715, 527] width 94 height 30
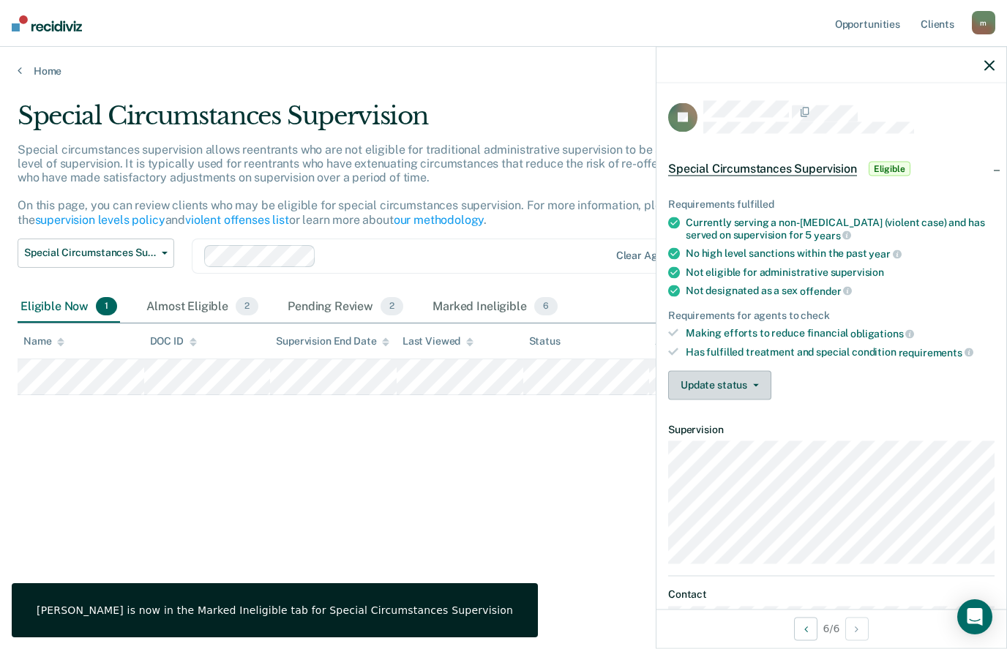
click at [739, 384] on button "Update status" at bounding box center [719, 384] width 103 height 29
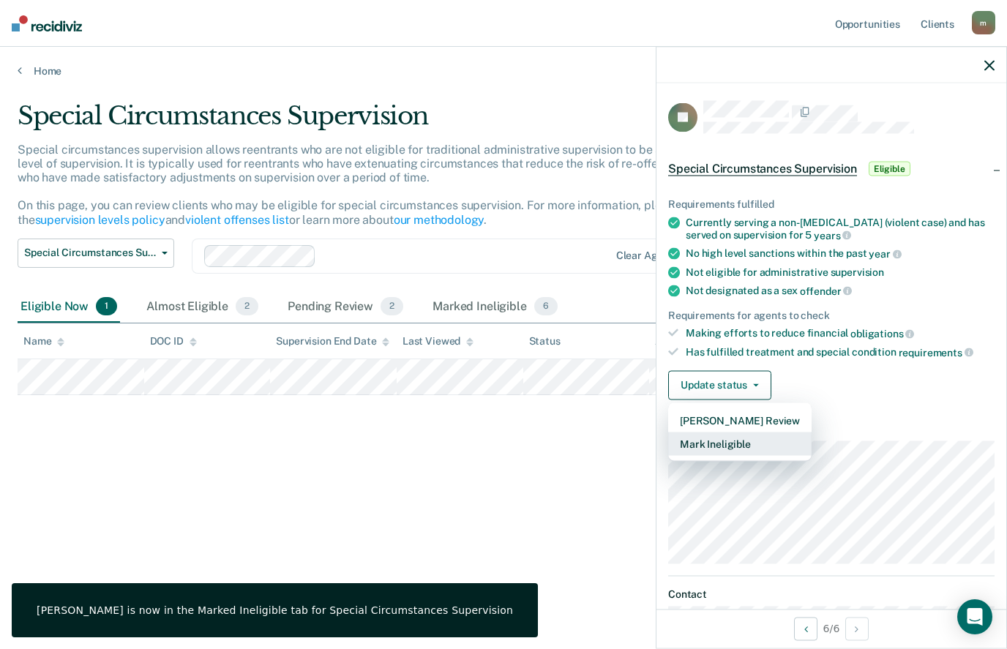
click at [702, 443] on button "Mark Ineligible" at bounding box center [739, 443] width 143 height 23
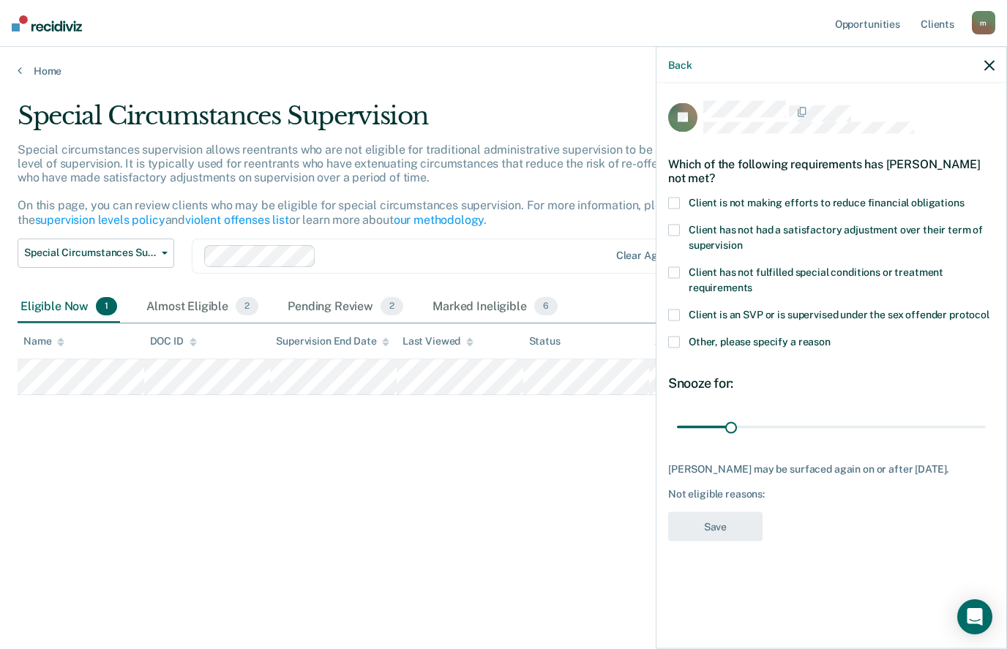
click at [678, 201] on span at bounding box center [674, 203] width 12 height 12
click at [964, 197] on input "Client is not making efforts to reduce financial obligations" at bounding box center [964, 197] width 0 height 0
click at [713, 522] on button "Save" at bounding box center [715, 527] width 94 height 30
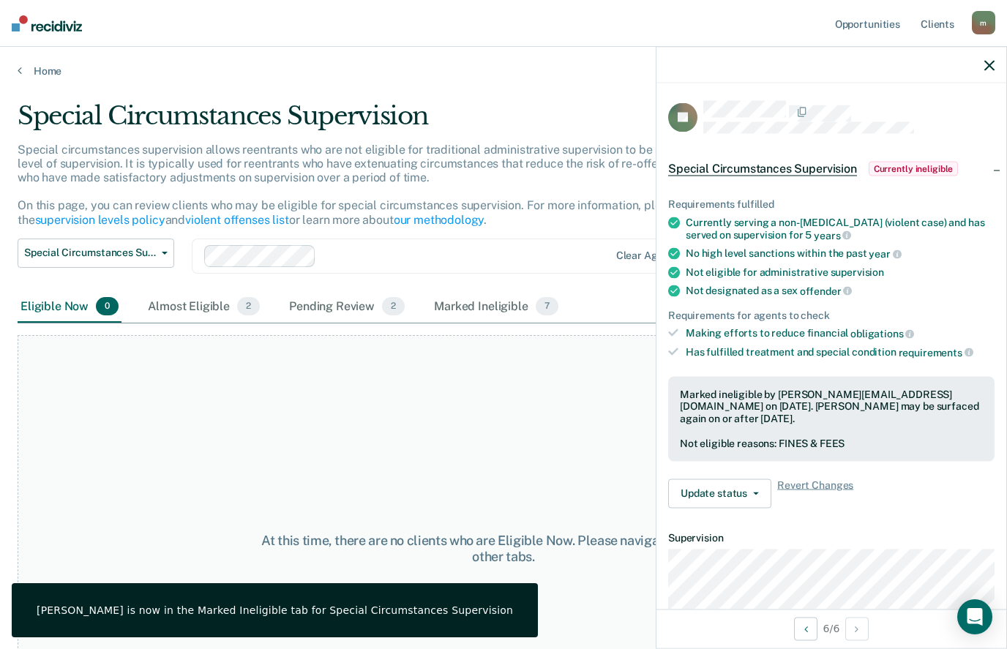
click at [986, 67] on icon "button" at bounding box center [989, 65] width 10 height 10
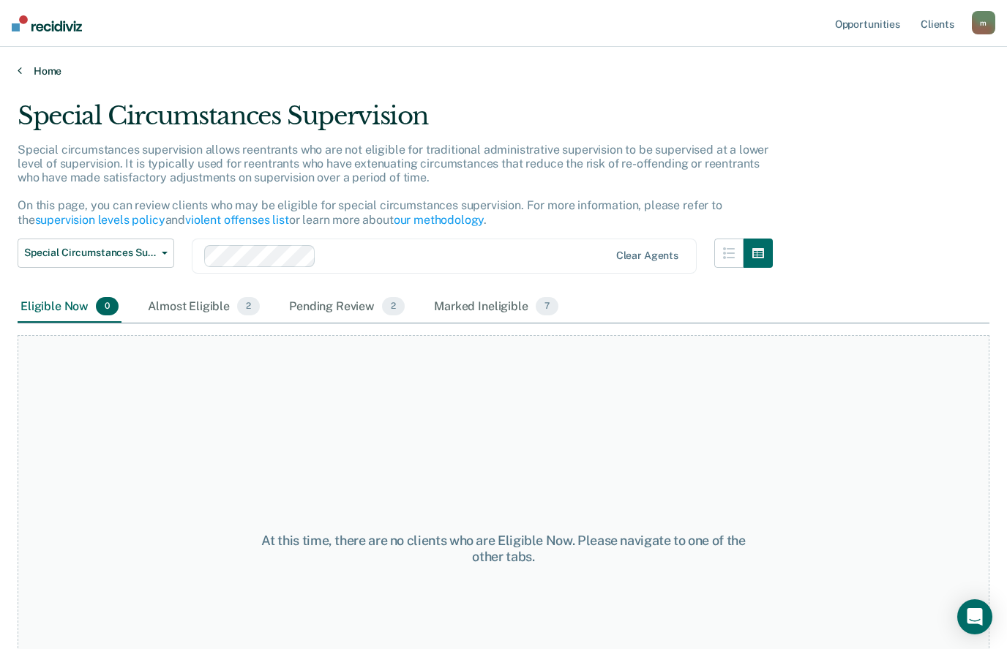
click at [22, 66] on link "Home" at bounding box center [504, 70] width 972 height 13
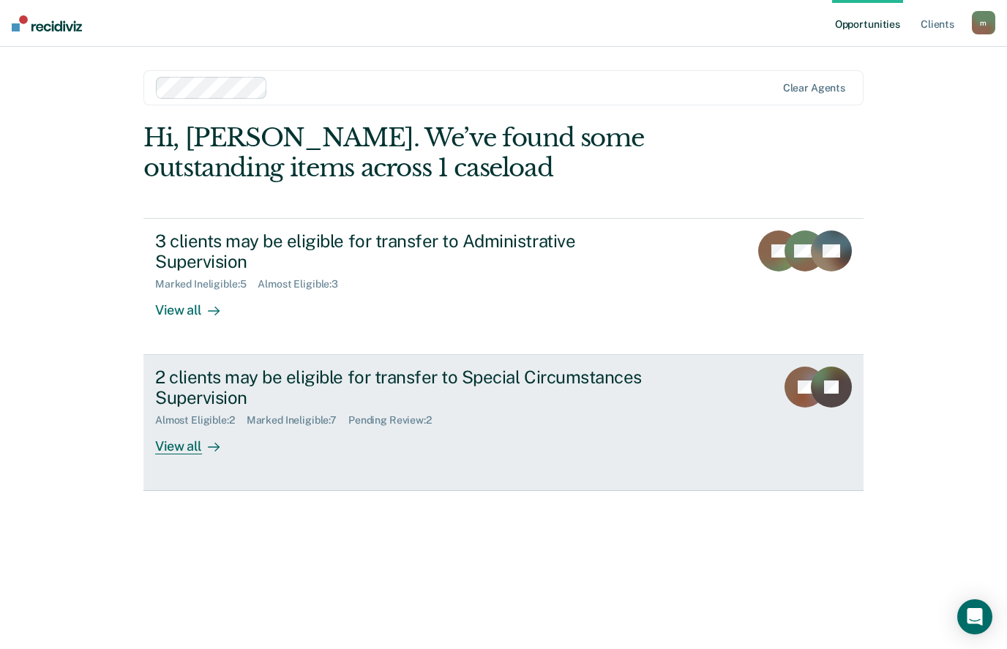
click at [380, 463] on link "2 clients may be eligible for transfer to Special Circumstances Supervision Alm…" at bounding box center [503, 423] width 720 height 136
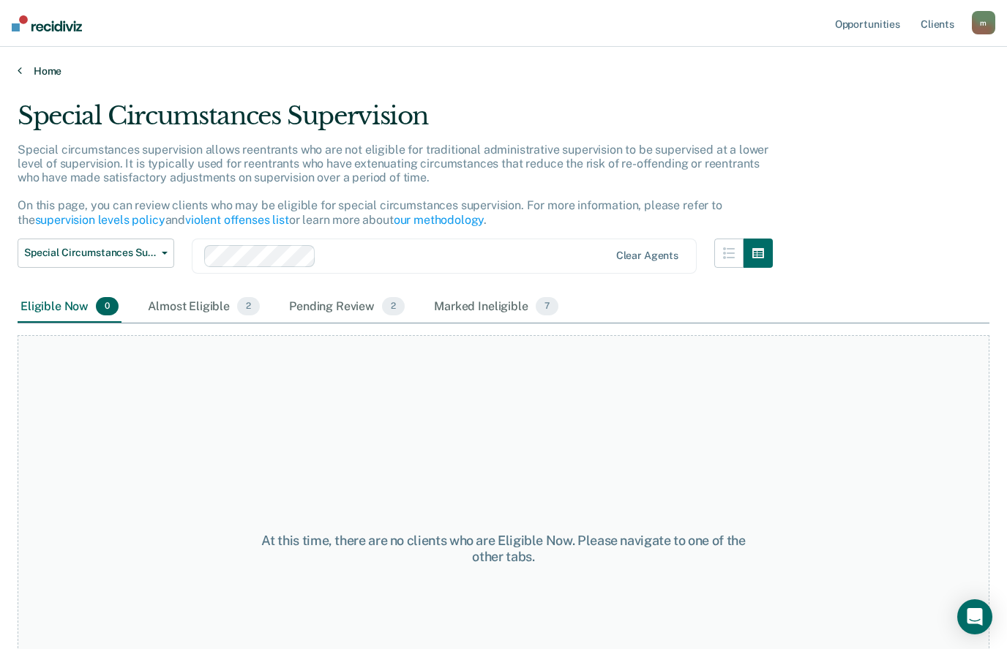
click at [43, 73] on link "Home" at bounding box center [504, 70] width 972 height 13
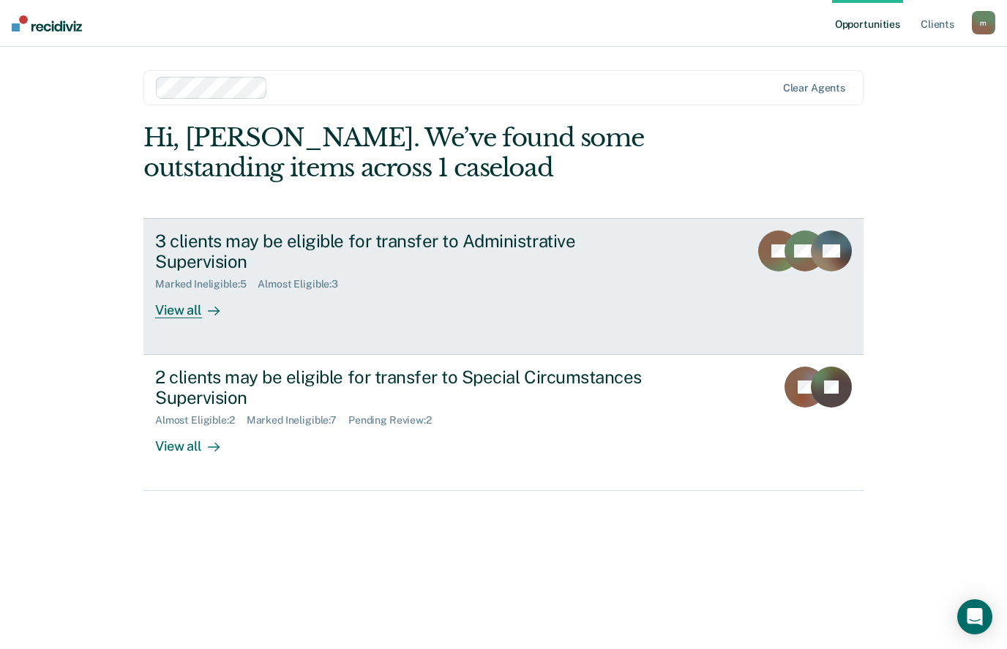
click at [299, 311] on div "3 clients may be eligible for transfer to Administrative Supervision Marked Ine…" at bounding box center [429, 275] width 549 height 89
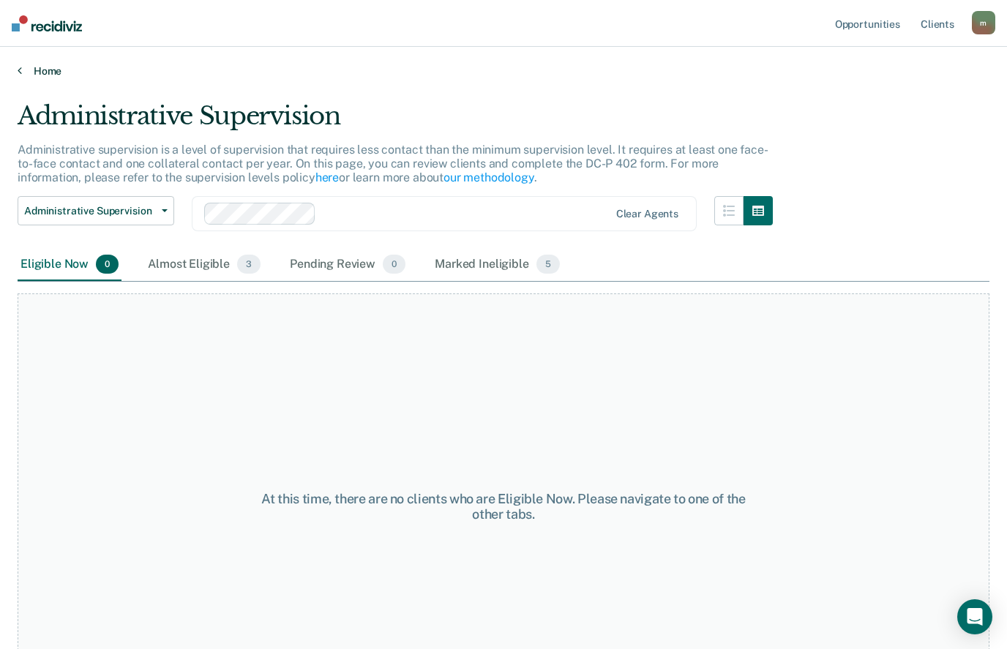
click at [31, 71] on link "Home" at bounding box center [504, 70] width 972 height 13
